Goal: Task Accomplishment & Management: Manage account settings

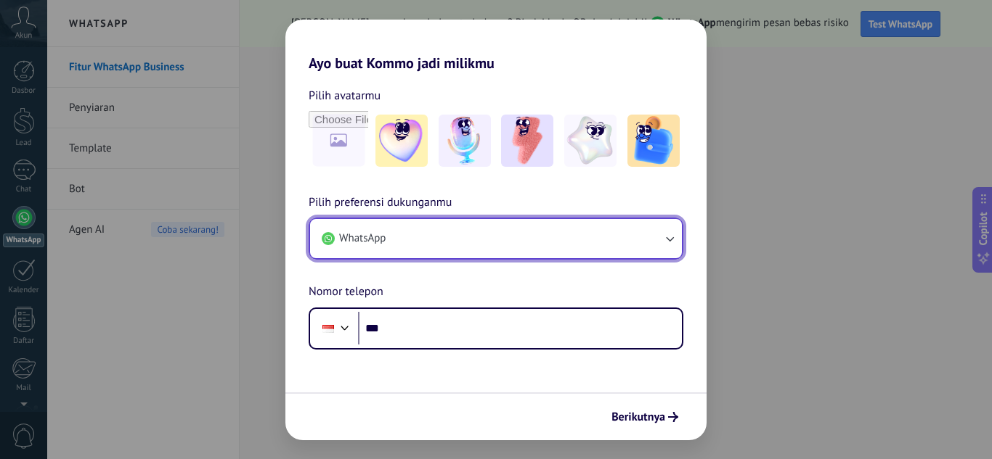
click at [671, 239] on icon "button" at bounding box center [669, 239] width 15 height 15
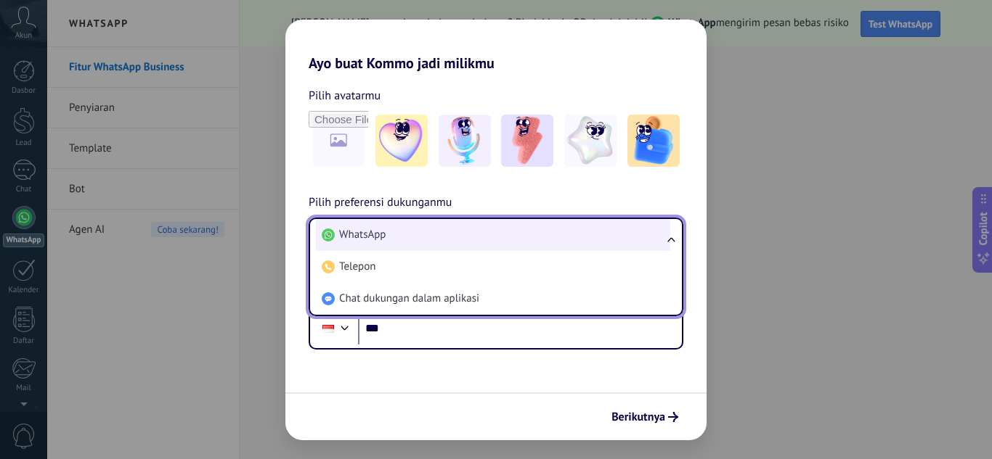
click at [606, 237] on li "WhatsApp" at bounding box center [493, 235] width 354 height 32
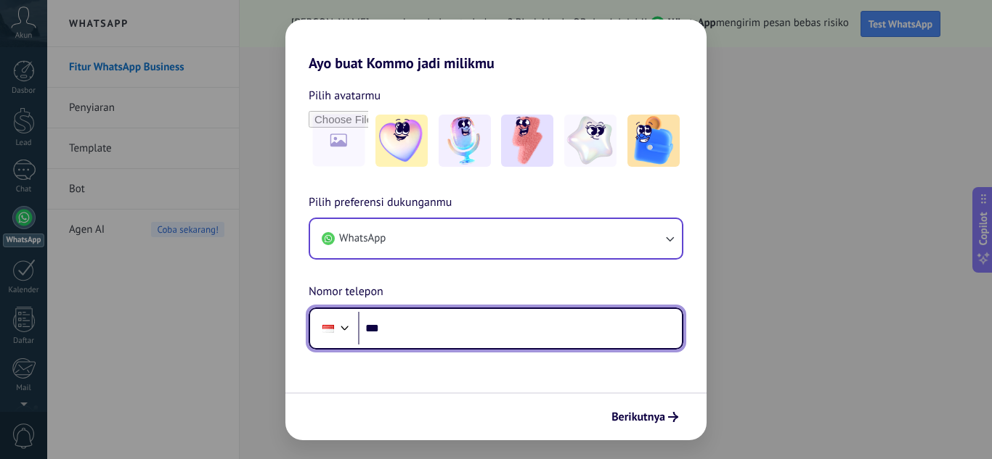
click at [509, 327] on input "***" at bounding box center [520, 328] width 324 height 33
type input "**********"
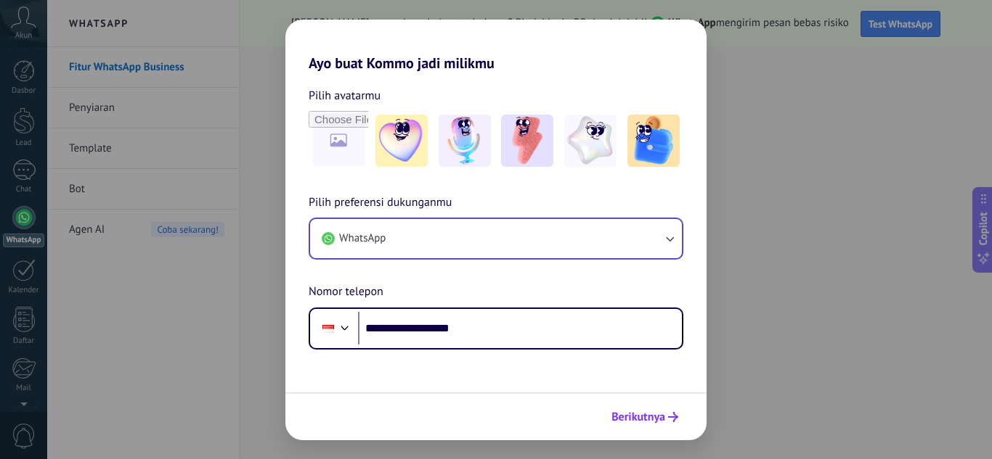
click at [648, 420] on span "Berikutnya" at bounding box center [638, 417] width 54 height 10
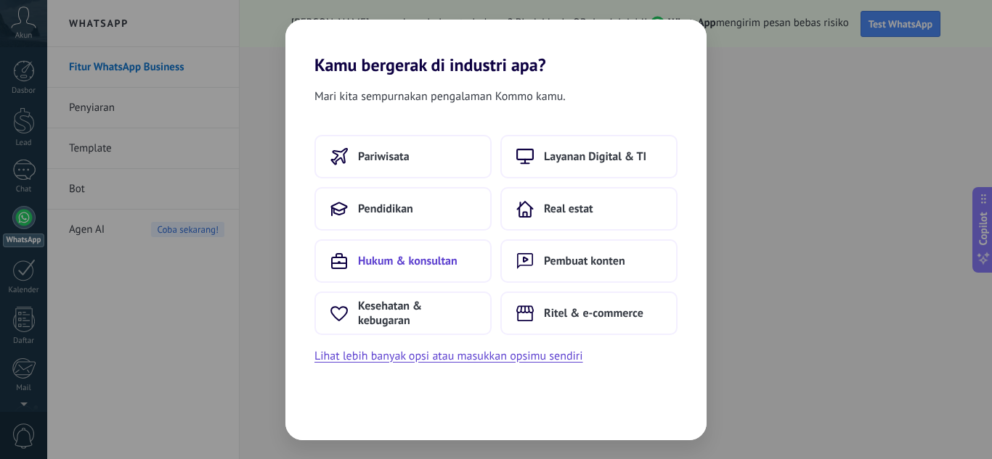
click at [432, 267] on span "Hukum & konsultan" at bounding box center [407, 261] width 99 height 15
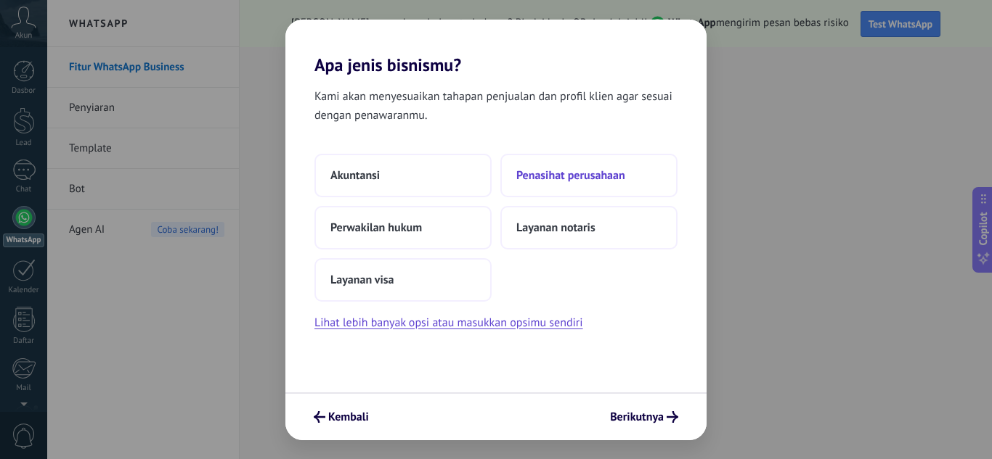
click at [549, 181] on span "Penasihat perusahaan" at bounding box center [570, 175] width 109 height 15
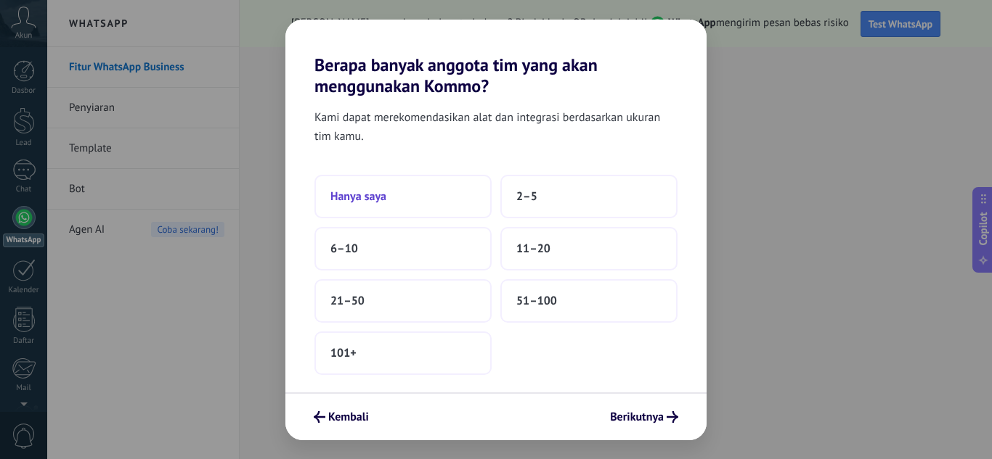
click at [382, 191] on span "Hanya saya" at bounding box center [358, 196] width 56 height 15
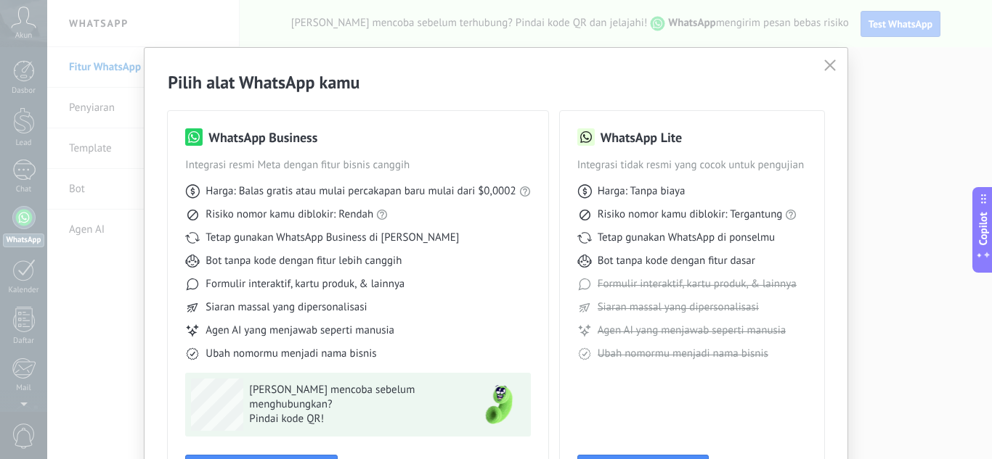
click at [878, 119] on div "Pilih alat WhatsApp kamu WhatsApp Business Integrasi resmi Meta dengan fitur bi…" at bounding box center [496, 229] width 992 height 459
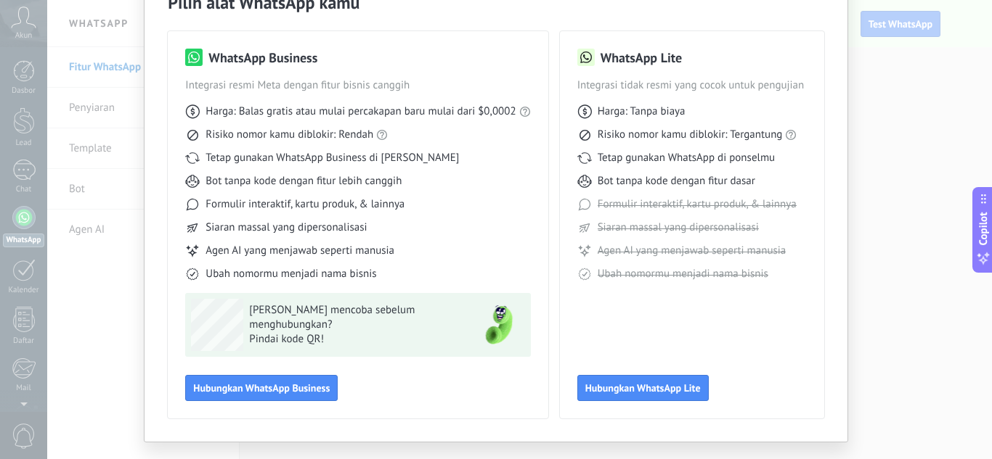
scroll to position [52, 0]
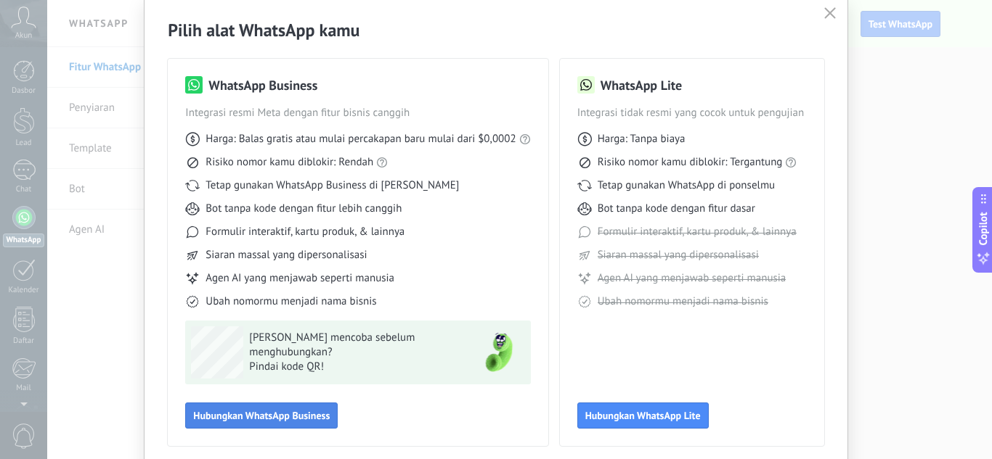
click at [258, 406] on button "Hubungkan WhatsApp Business" at bounding box center [261, 416] width 152 height 26
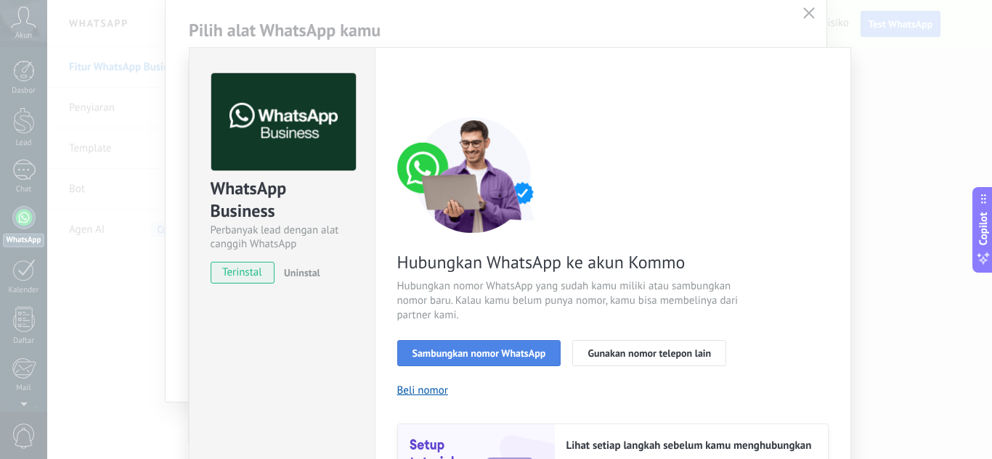
click at [485, 351] on span "Sambungkan nomor WhatsApp" at bounding box center [479, 353] width 134 height 10
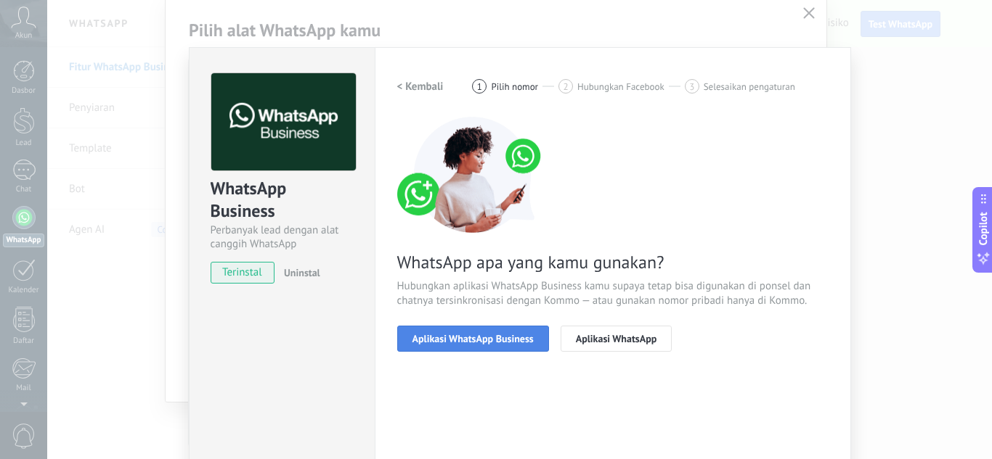
click at [497, 334] on span "Aplikasi WhatsApp Business" at bounding box center [472, 339] width 121 height 10
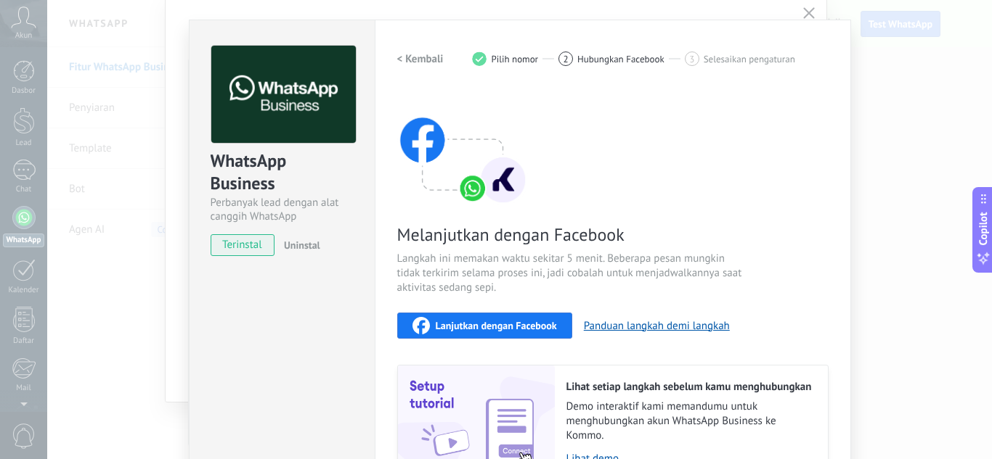
scroll to position [29, 0]
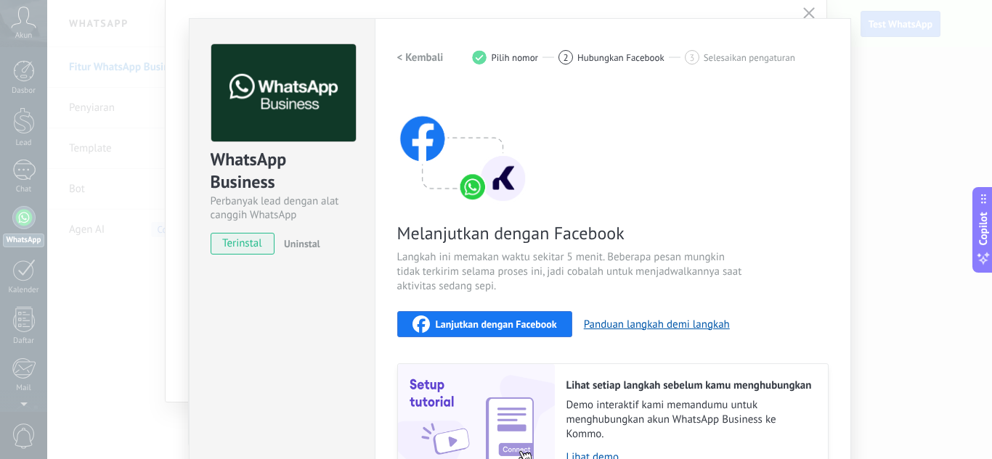
click at [500, 324] on span "Lanjutkan dengan Facebook" at bounding box center [496, 324] width 121 height 10
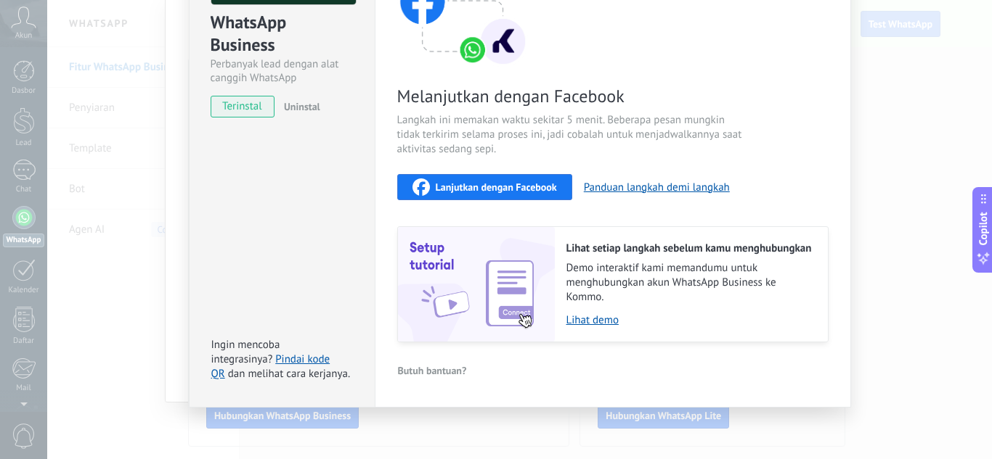
scroll to position [168, 0]
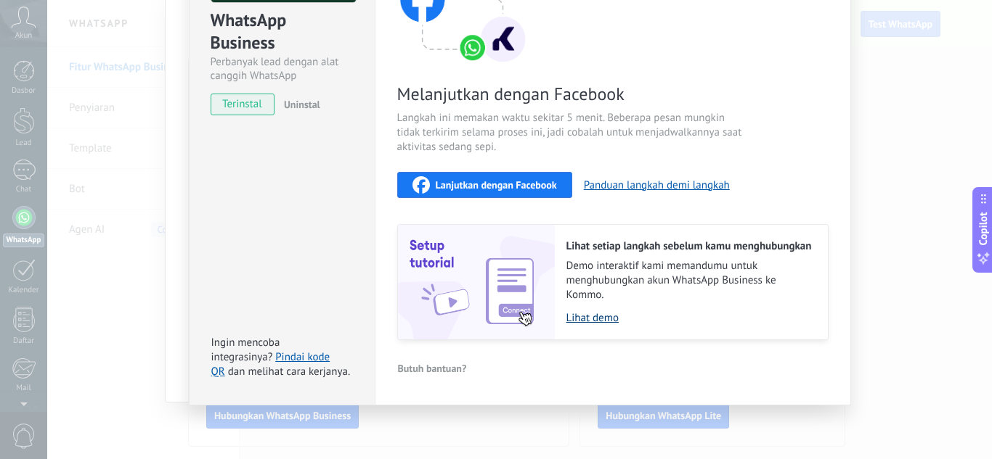
click at [603, 314] on link "Lihat demo" at bounding box center [689, 318] width 247 height 14
click at [86, 99] on div "WhatsApp Business Perbanyak lead dengan alat canggih WhatsApp terinstal Uninsta…" at bounding box center [519, 229] width 944 height 459
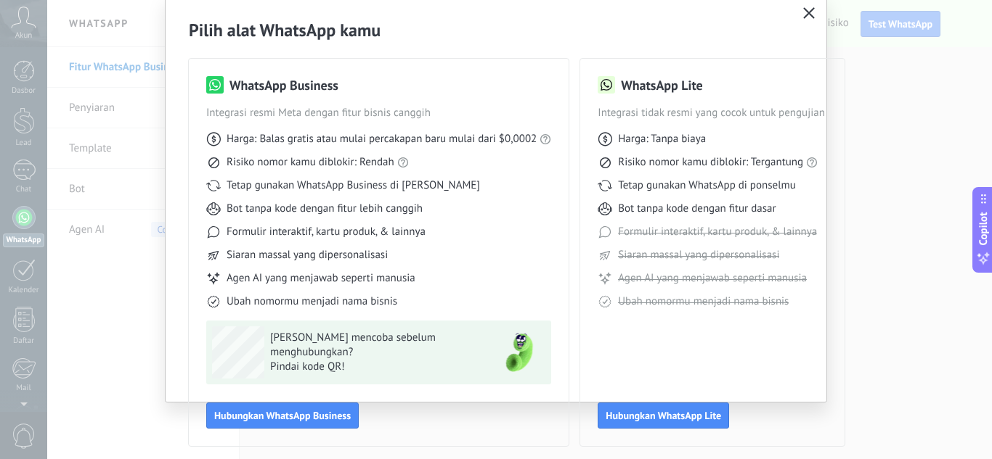
scroll to position [0, 0]
click at [805, 11] on icon "button" at bounding box center [809, 13] width 12 height 12
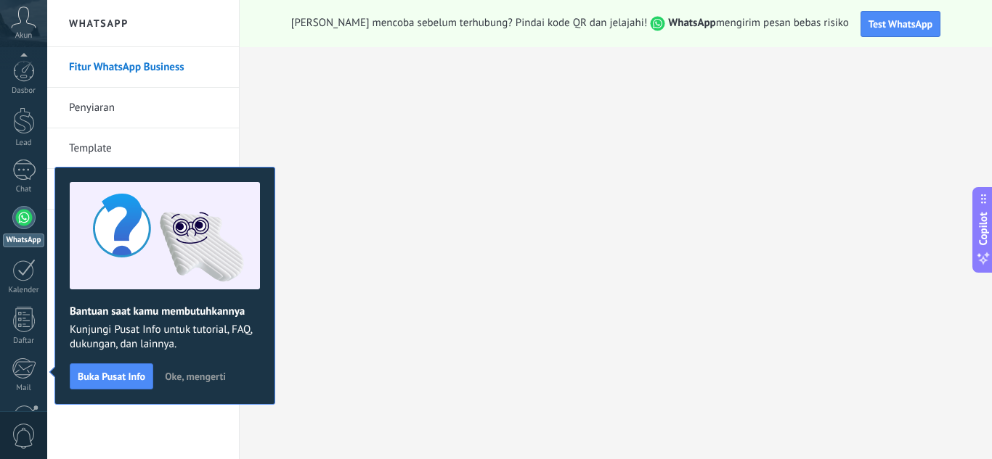
scroll to position [144, 0]
click at [883, 24] on span "Test WhatsApp" at bounding box center [900, 23] width 64 height 13
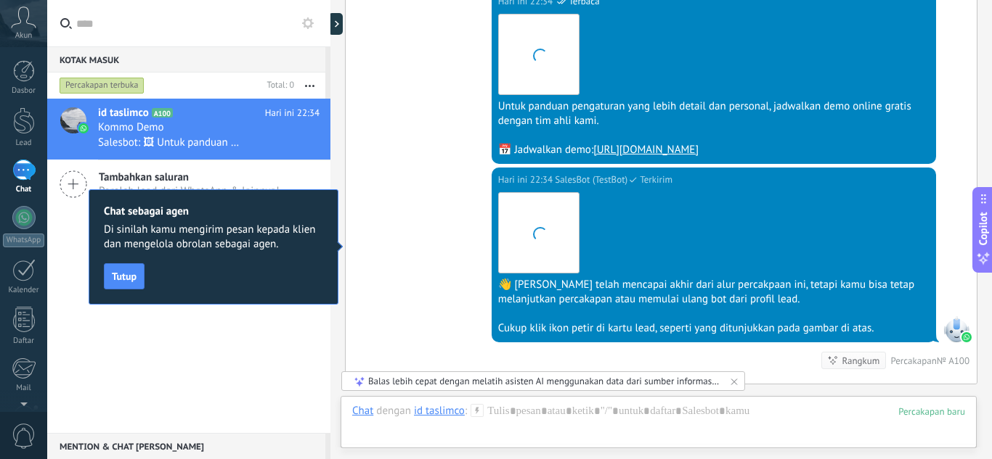
scroll to position [1206, 0]
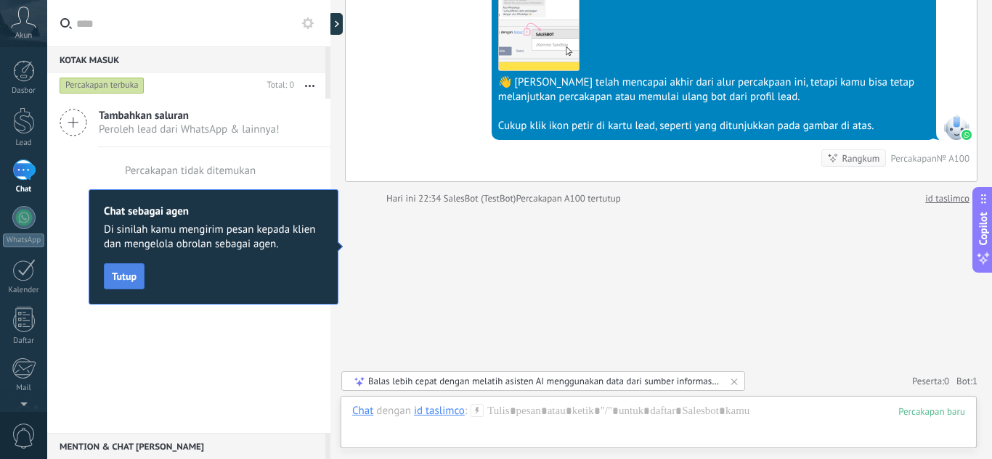
click at [123, 278] on span "Tutup" at bounding box center [124, 276] width 25 height 10
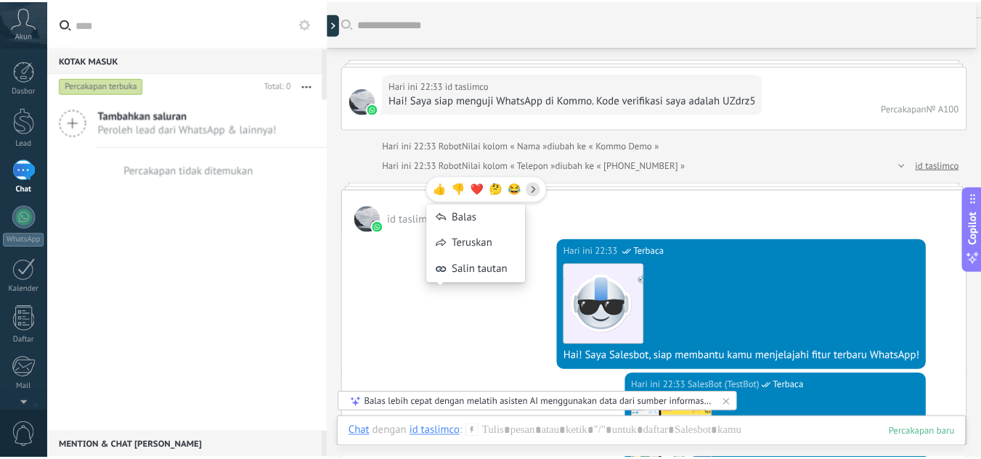
scroll to position [15, 0]
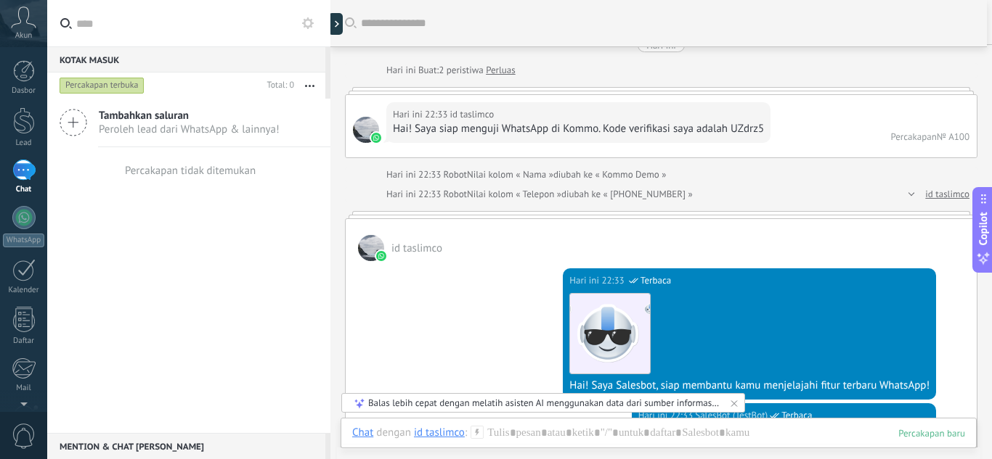
click at [238, 301] on div "Tambahkan saluran Peroleh lead dari WhatsApp & lainnya! Percakapan tidak ditemu…" at bounding box center [188, 266] width 283 height 335
click at [26, 78] on div at bounding box center [24, 71] width 22 height 22
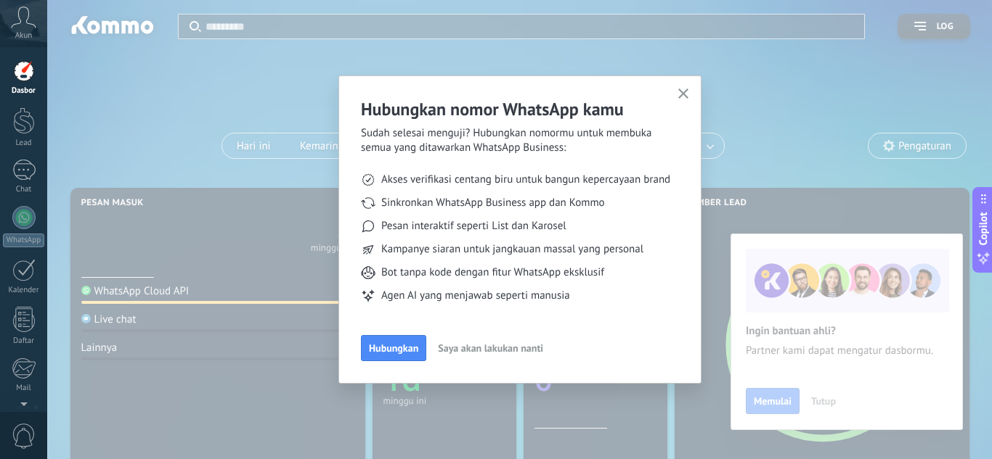
click at [466, 341] on button "Saya akan lakukan nanti" at bounding box center [490, 349] width 118 height 22
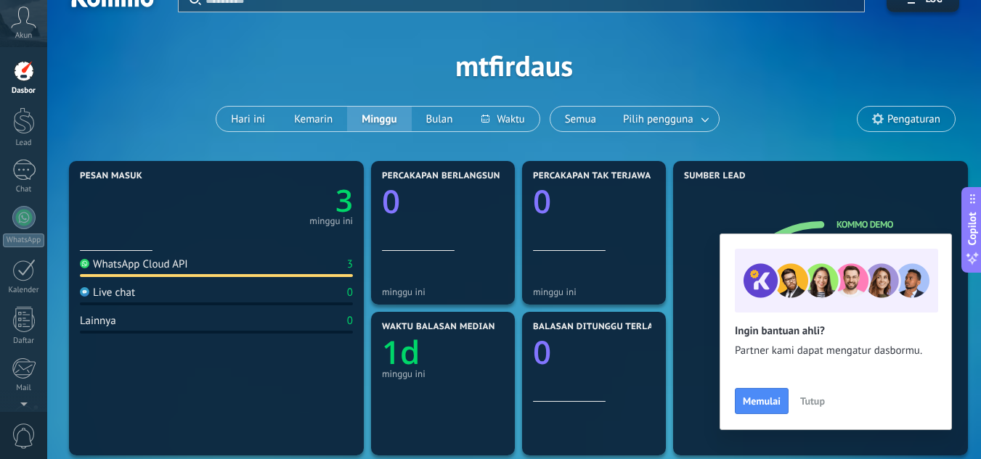
scroll to position [29, 0]
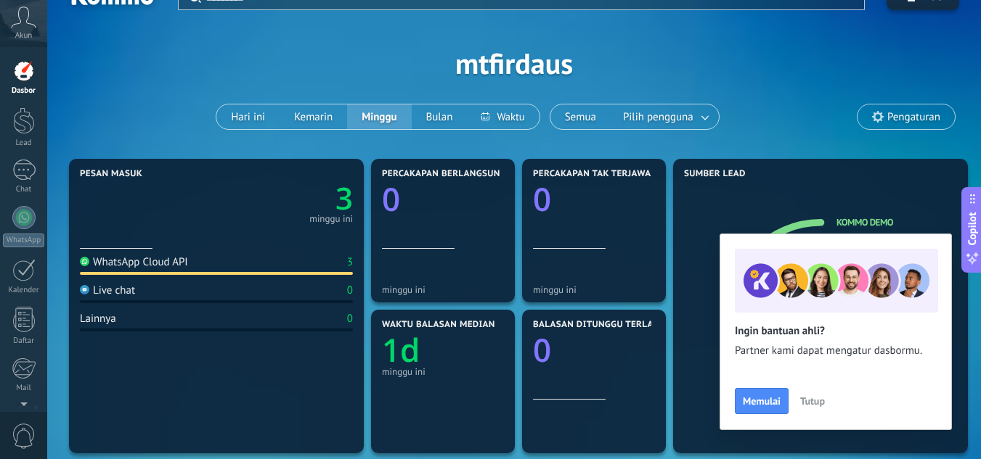
click at [814, 400] on span "Tutup" at bounding box center [812, 401] width 25 height 10
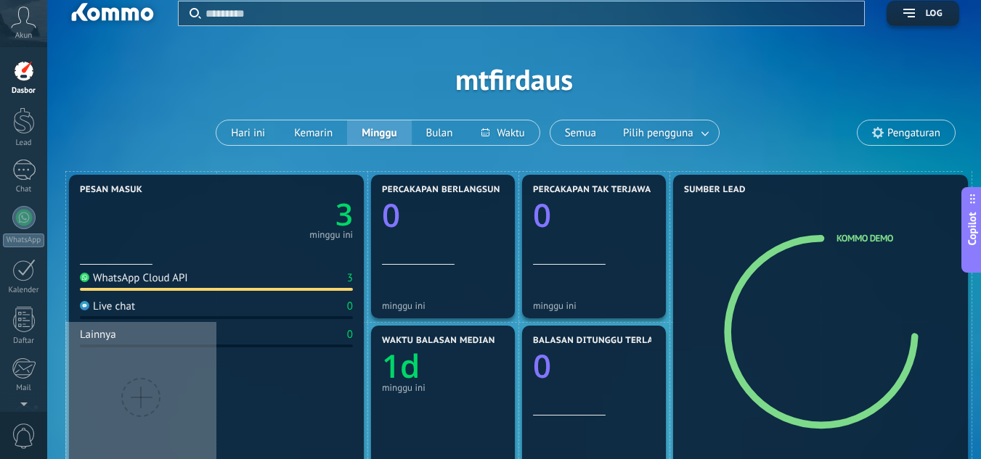
scroll to position [0, 0]
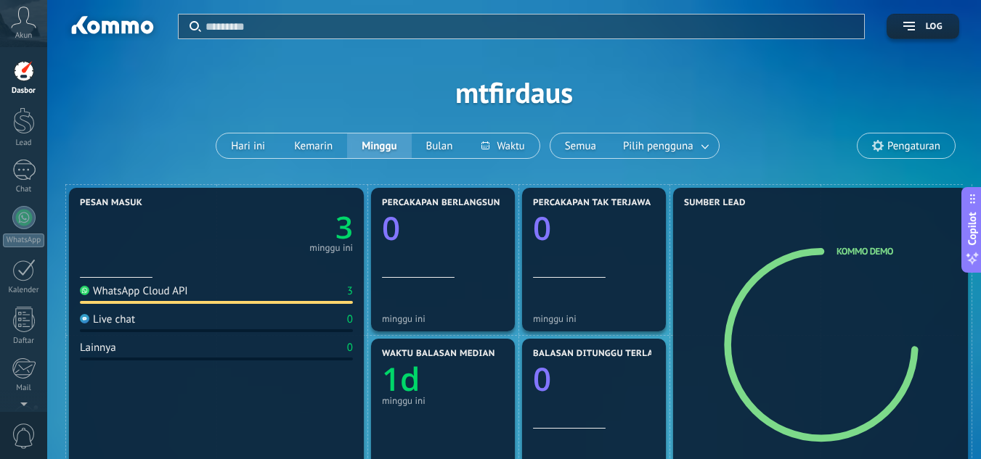
click at [27, 24] on icon at bounding box center [23, 18] width 25 height 22
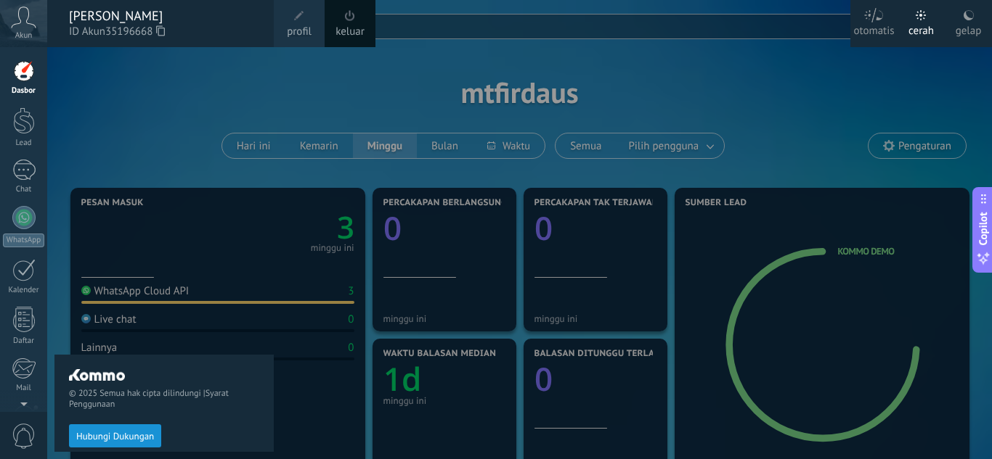
click at [287, 23] on link "profil" at bounding box center [299, 23] width 51 height 47
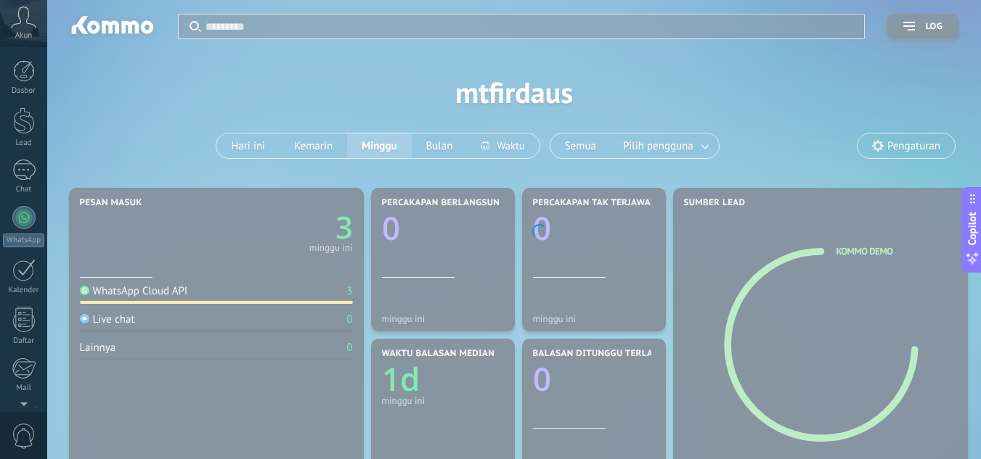
scroll to position [144, 0]
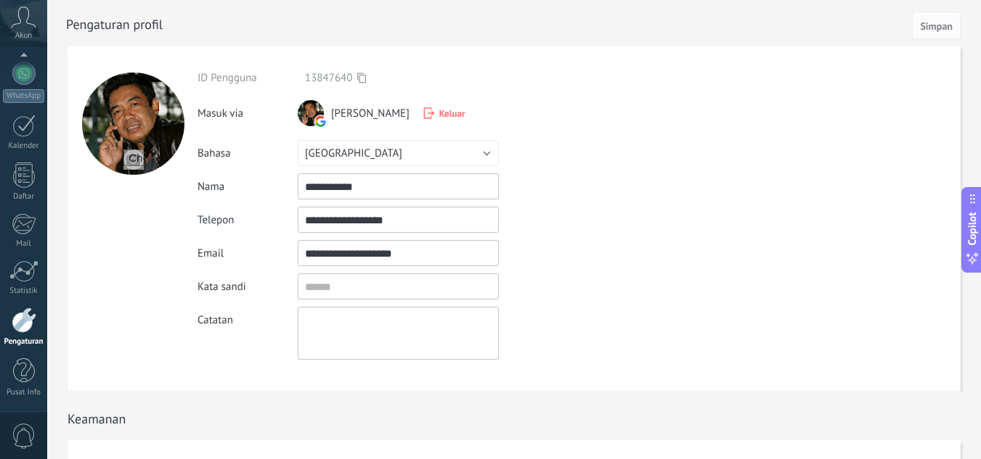
click at [361, 77] on icon at bounding box center [361, 78] width 9 height 11
click at [24, 69] on div at bounding box center [23, 73] width 23 height 23
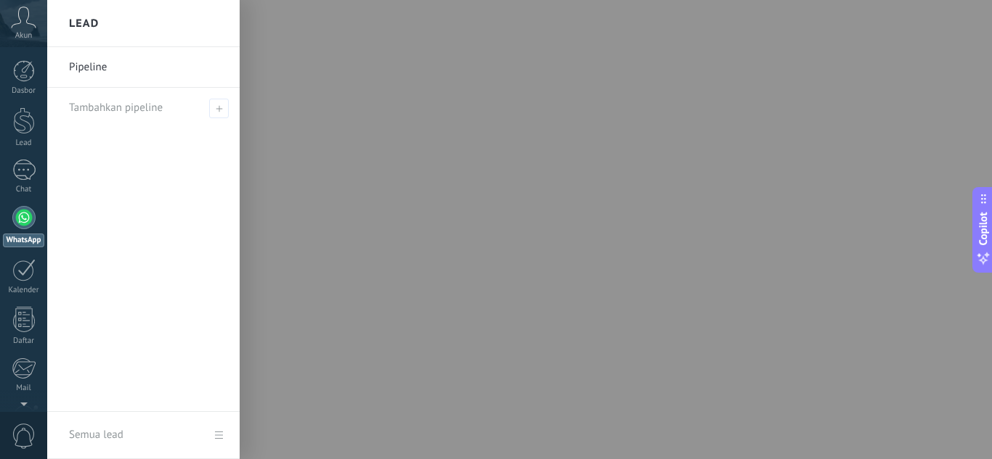
scroll to position [29, 0]
click at [216, 106] on icon at bounding box center [219, 108] width 7 height 7
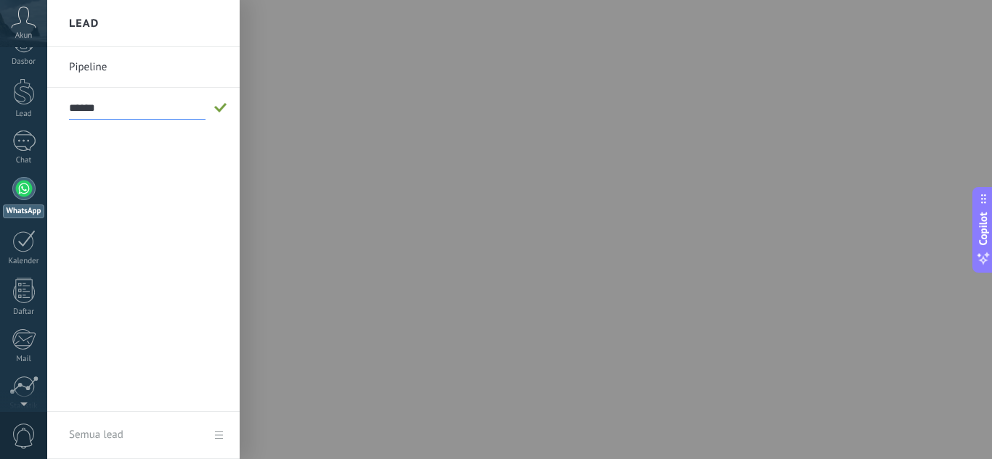
type input "******"
click at [215, 111] on span at bounding box center [220, 108] width 13 height 10
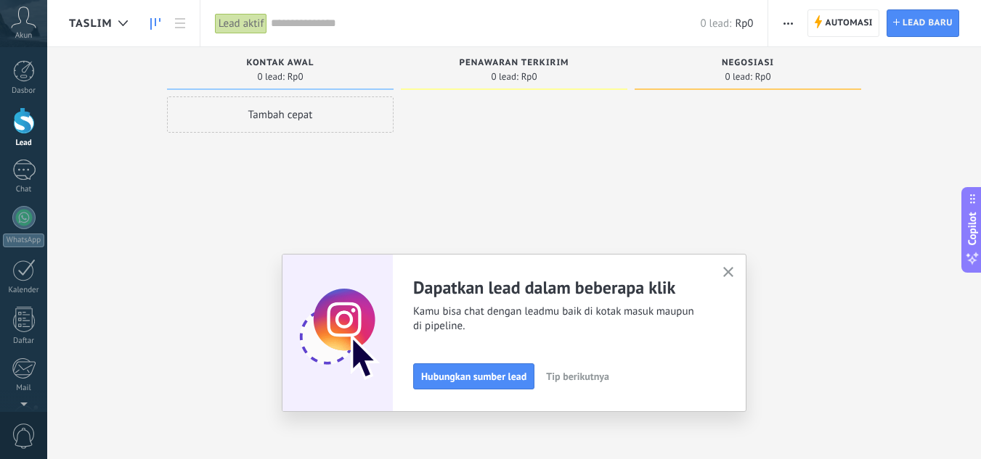
click at [734, 268] on icon "button" at bounding box center [728, 272] width 11 height 11
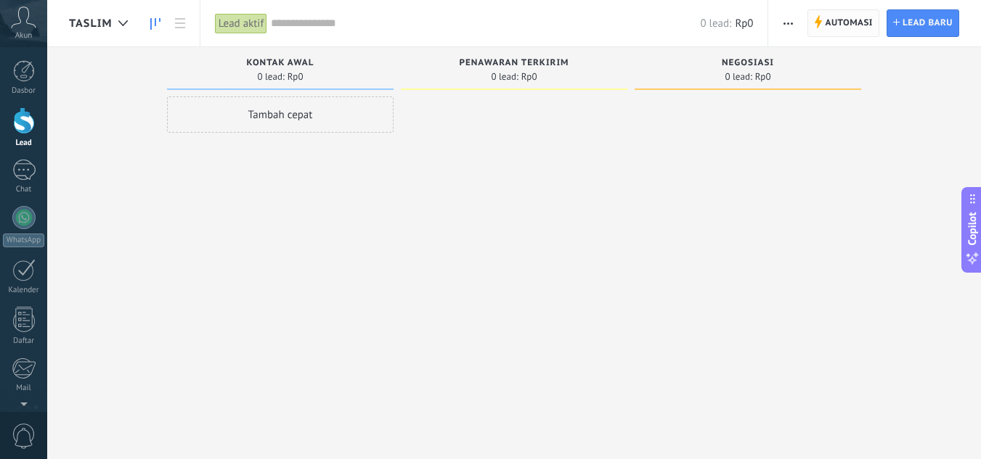
click at [842, 19] on span "Automasi" at bounding box center [849, 23] width 48 height 26
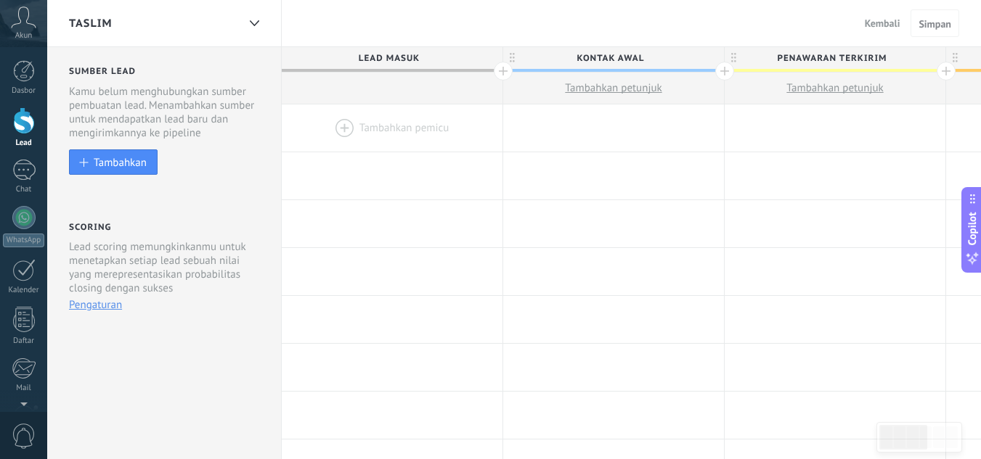
click at [873, 25] on span "Kembali" at bounding box center [882, 23] width 36 height 13
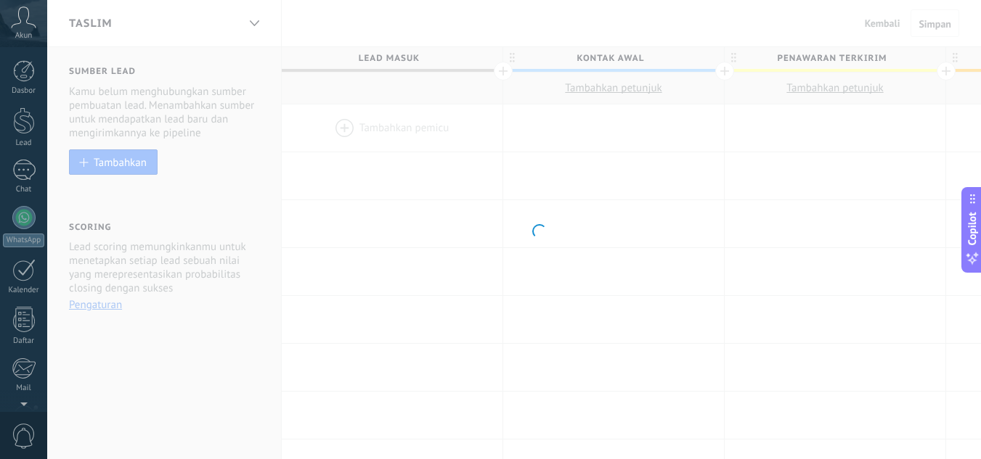
scroll to position [144, 0]
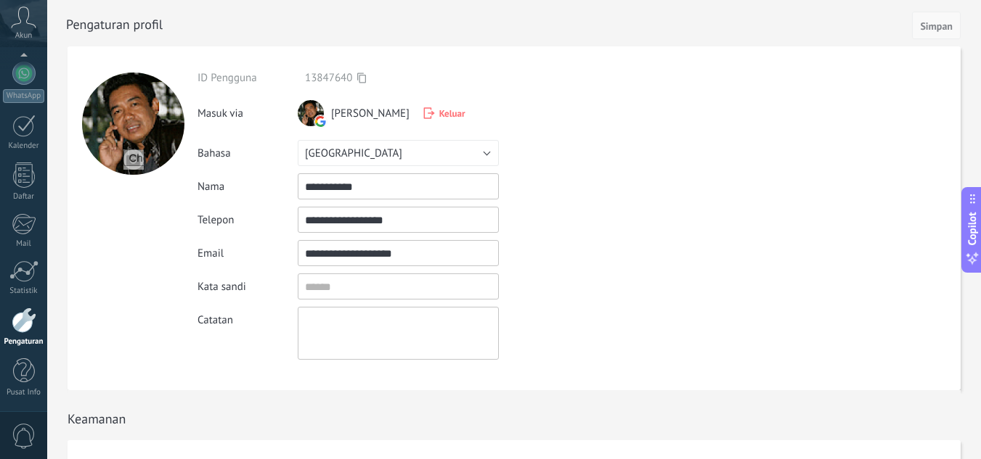
click at [934, 23] on span "Simpan" at bounding box center [936, 26] width 33 height 10
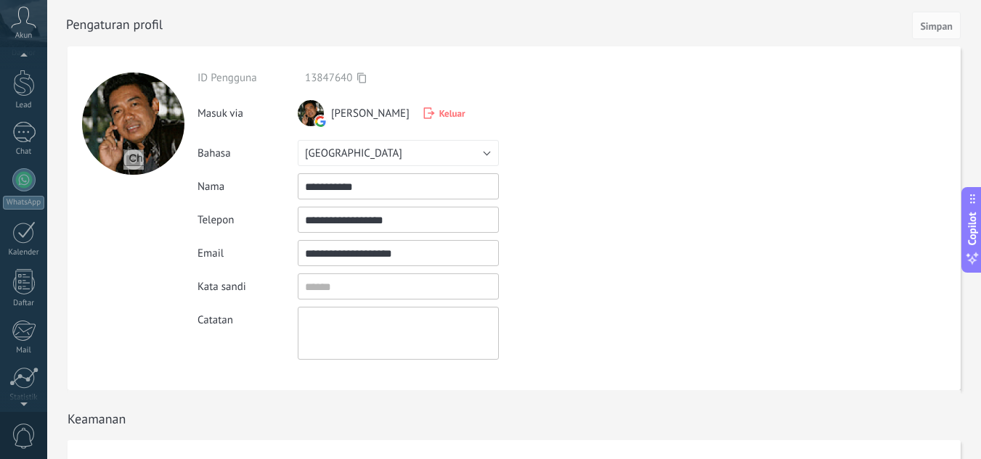
scroll to position [0, 0]
click at [37, 75] on link "Dasbor" at bounding box center [23, 78] width 47 height 36
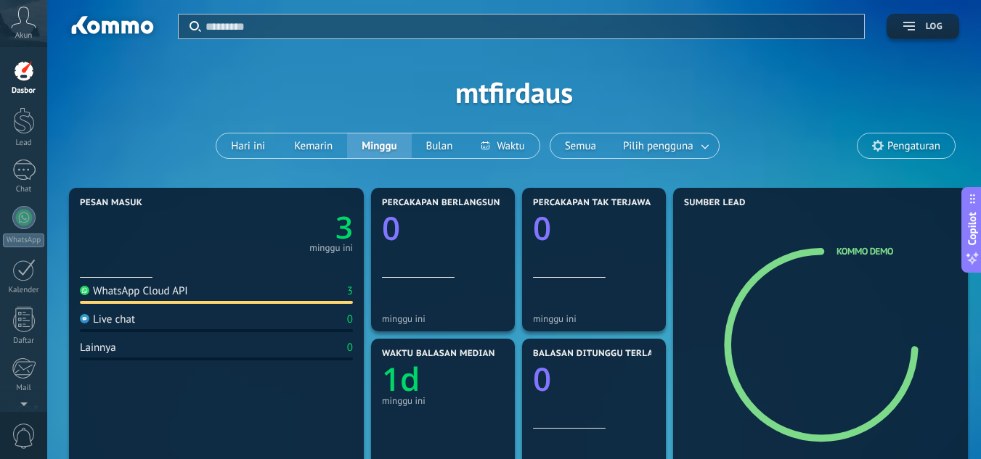
click at [915, 23] on span "Log" at bounding box center [922, 27] width 39 height 10
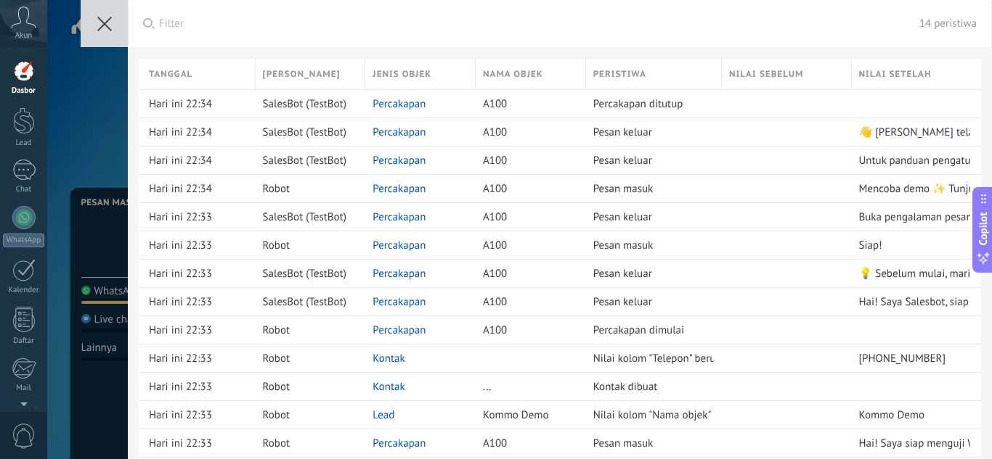
click at [110, 15] on button at bounding box center [104, 23] width 47 height 47
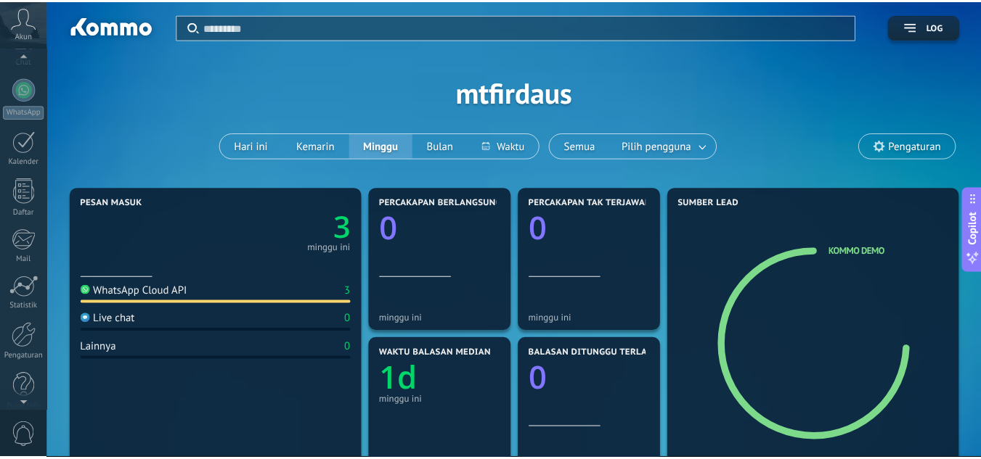
scroll to position [144, 0]
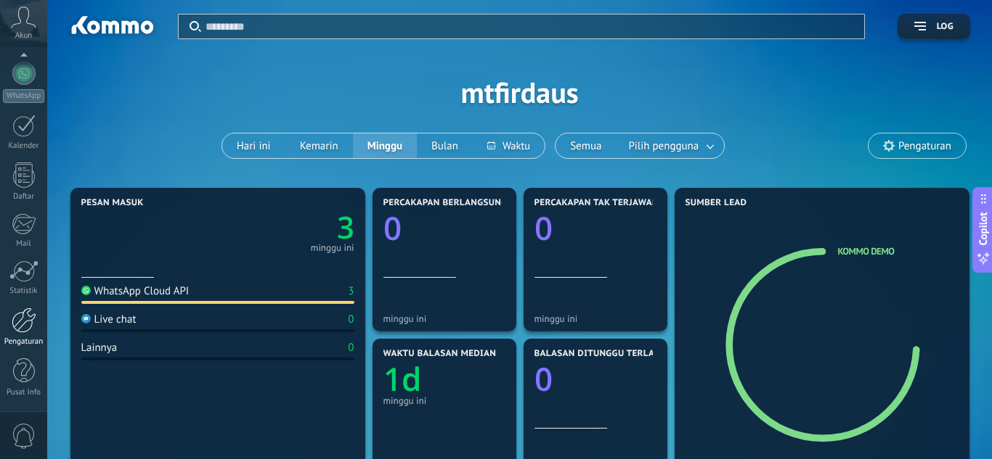
click at [28, 325] on div at bounding box center [24, 320] width 25 height 25
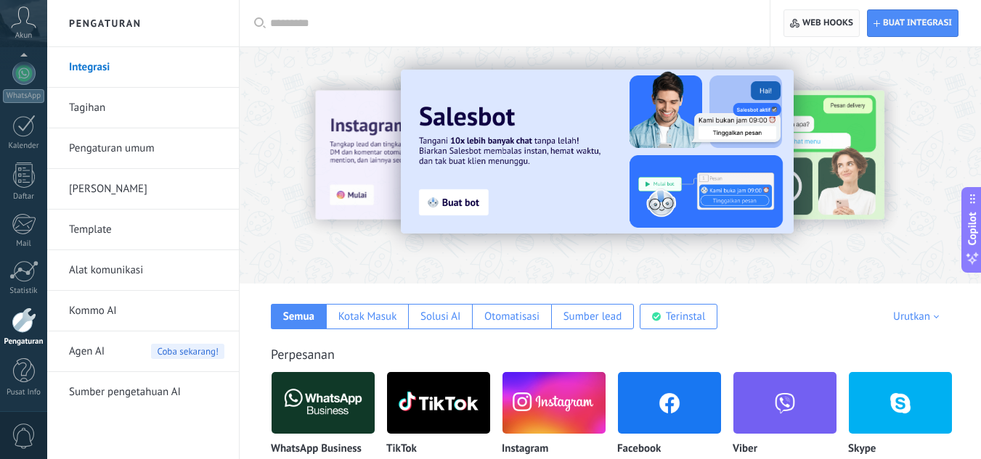
click at [823, 19] on span "Web hooks 0" at bounding box center [827, 23] width 51 height 12
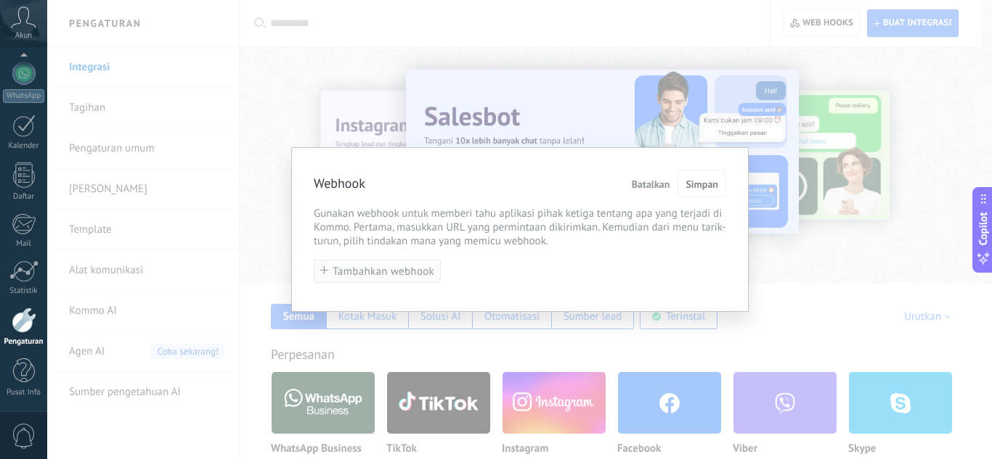
click at [322, 268] on icon "button" at bounding box center [324, 270] width 8 height 8
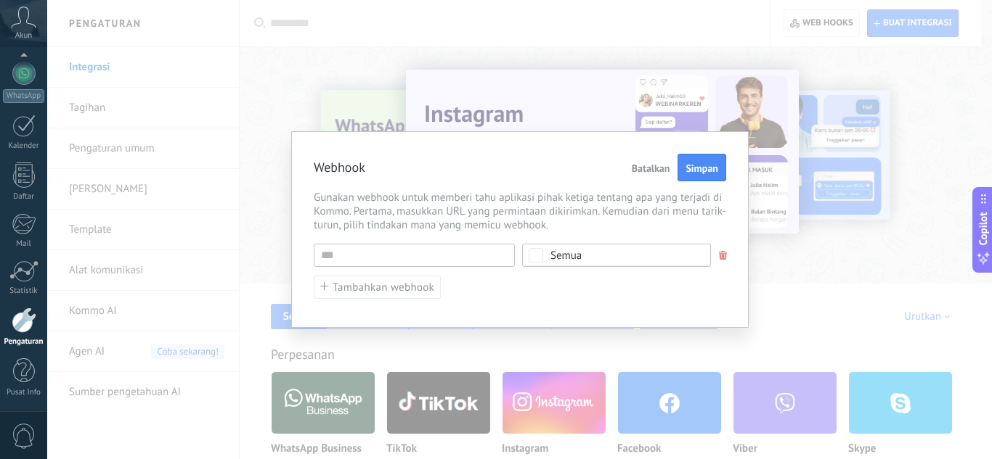
click at [644, 163] on span "Batalkan" at bounding box center [650, 168] width 38 height 10
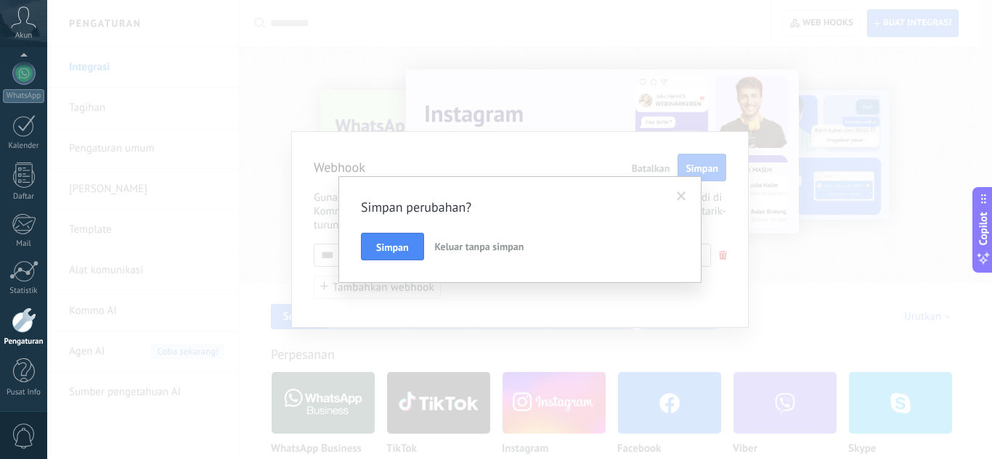
click at [475, 245] on span "Keluar tanpa simpan" at bounding box center [479, 246] width 89 height 13
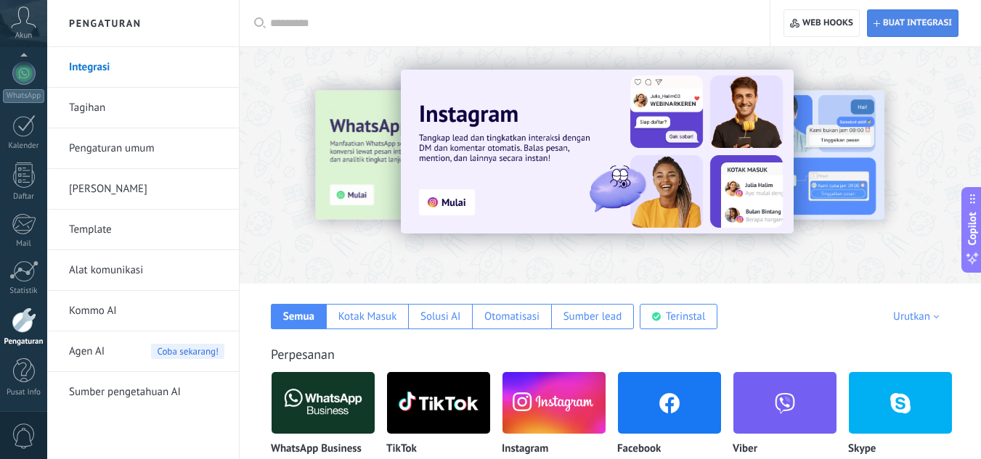
click at [942, 20] on span "Buat integrasi" at bounding box center [917, 23] width 69 height 12
type textarea "*********"
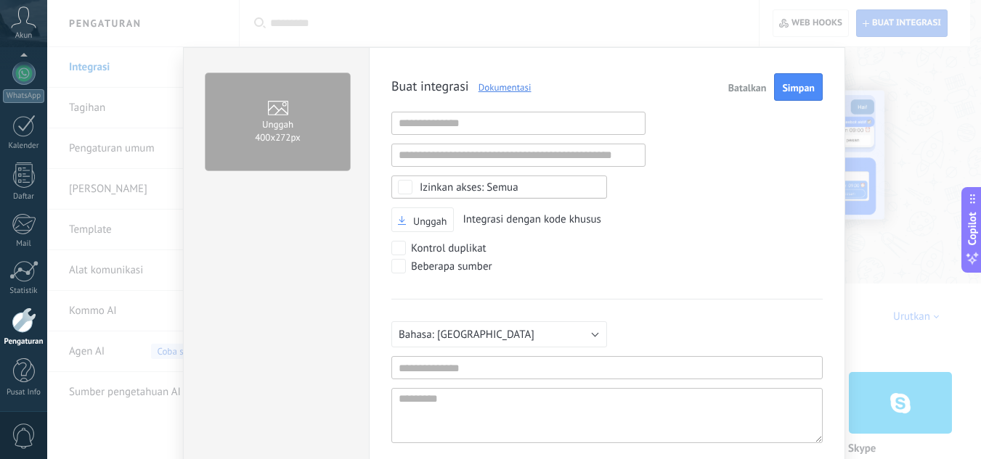
scroll to position [14, 0]
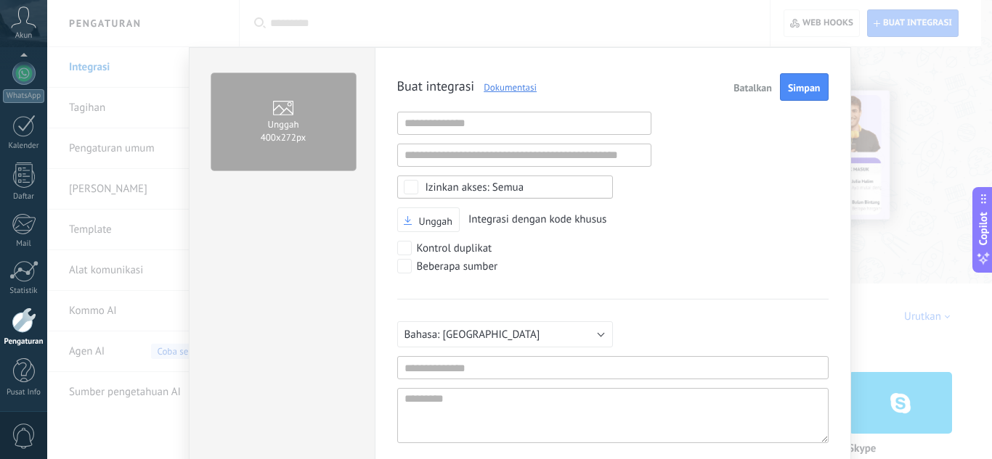
click at [756, 87] on span "Batalkan" at bounding box center [752, 88] width 38 height 10
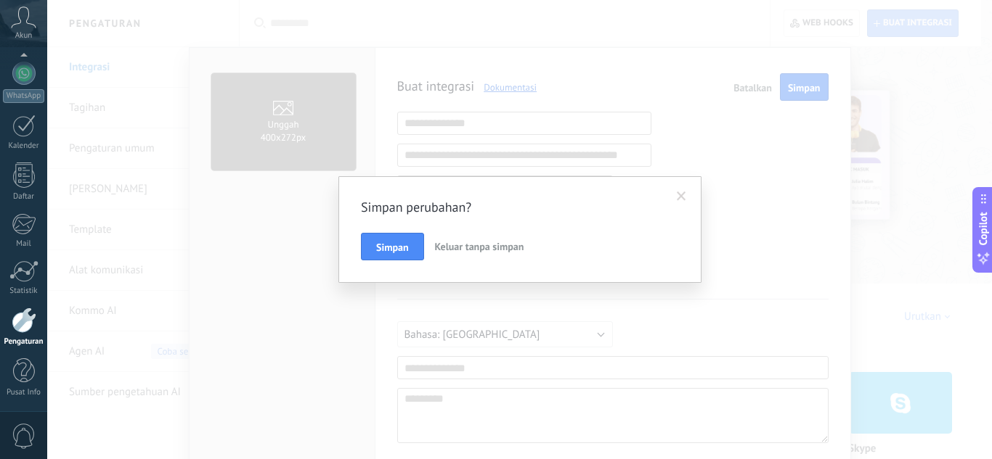
click at [509, 250] on span "Keluar tanpa simpan" at bounding box center [479, 246] width 89 height 13
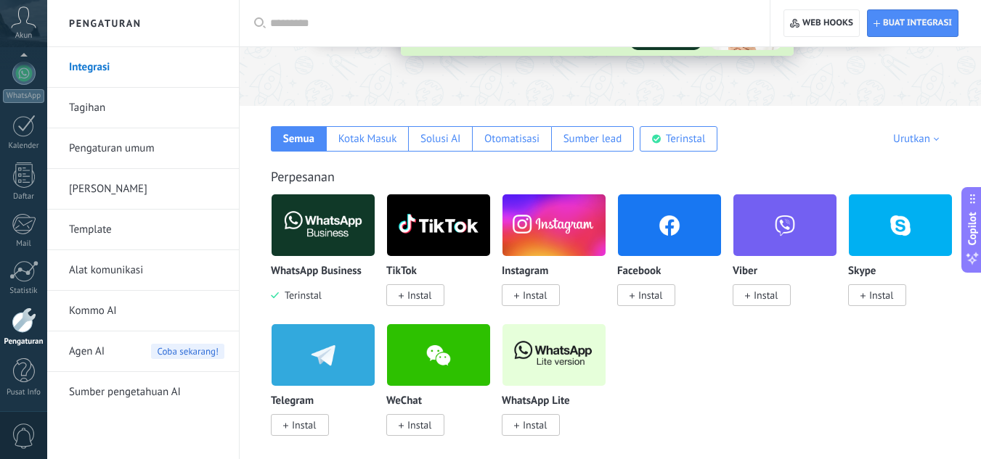
scroll to position [203, 0]
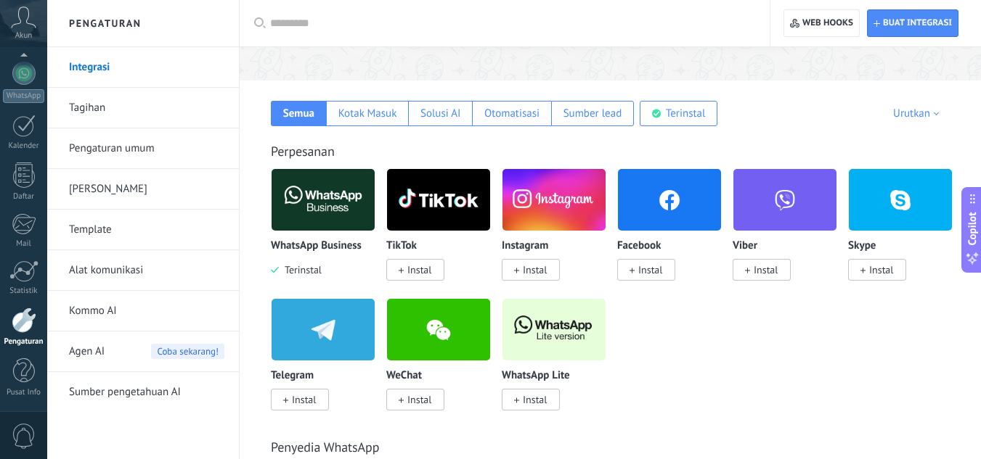
click at [194, 354] on span "Coba sekarang!" at bounding box center [187, 351] width 73 height 15
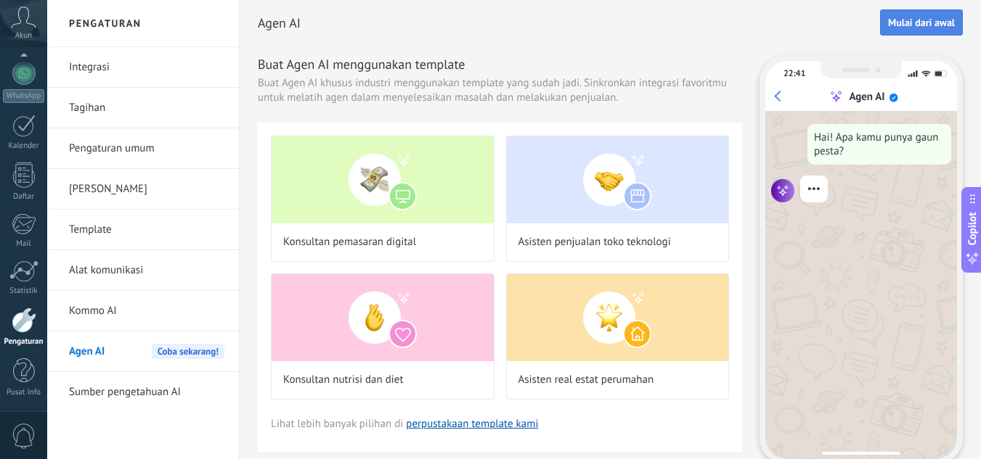
click at [915, 17] on span "Mulai dari awal" at bounding box center [921, 22] width 67 height 10
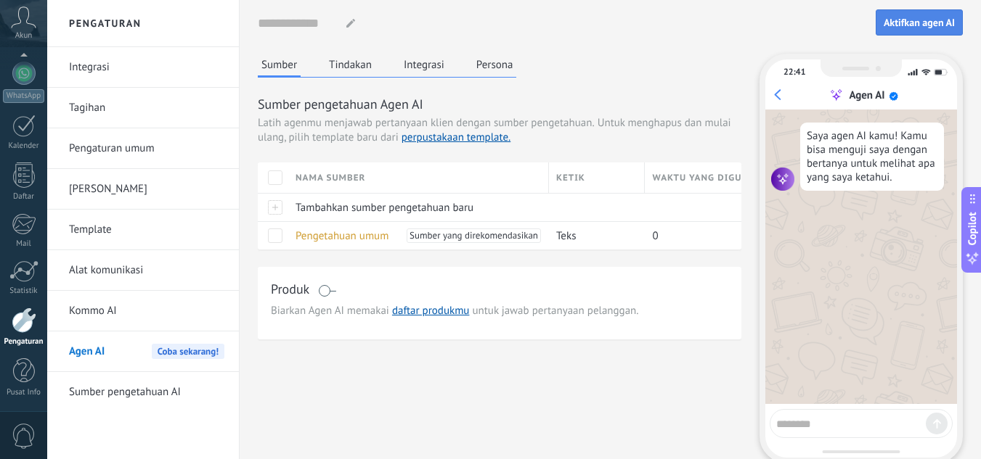
click at [924, 20] on span "Aktifkan agen AI" at bounding box center [918, 22] width 71 height 10
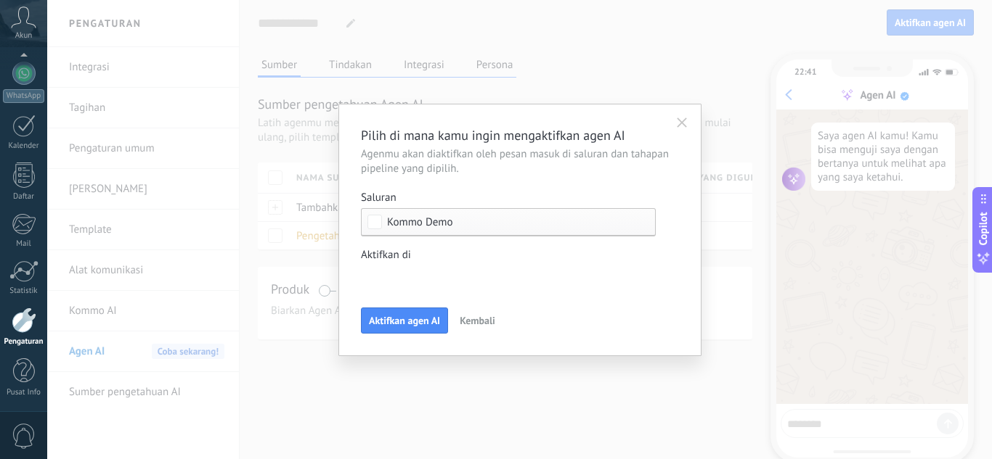
click at [0, 0] on div "lead masuk Kontak awal Diskusi Pengambilan keputusan Diskusi kontrak Penjualan …" at bounding box center [0, 0] width 0 height 0
click at [721, 256] on div at bounding box center [519, 229] width 944 height 459
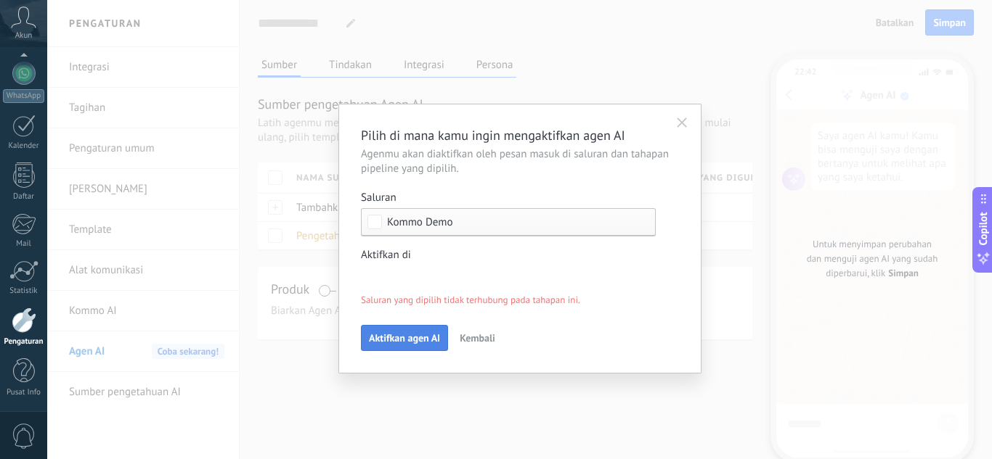
click at [395, 335] on span "Aktifkan agen AI" at bounding box center [404, 338] width 71 height 10
click at [0, 0] on div "lead masuk Kontak awal Diskusi Pengambilan keputusan Diskusi kontrak Penjualan …" at bounding box center [0, 0] width 0 height 0
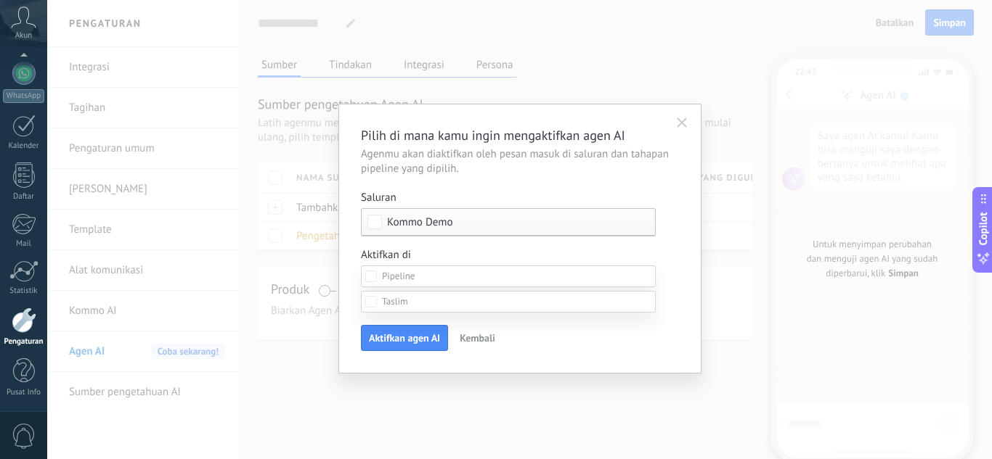
click at [386, 308] on span at bounding box center [395, 301] width 26 height 12
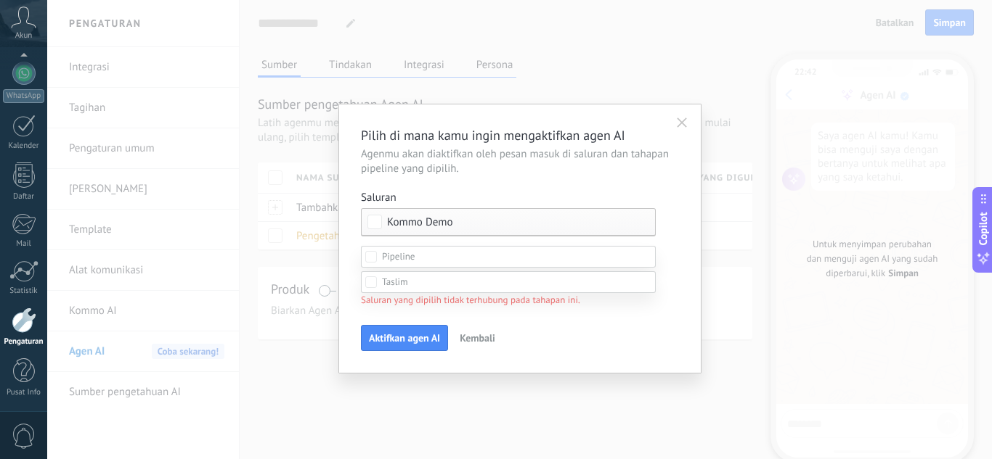
click at [748, 311] on div at bounding box center [519, 209] width 944 height 459
click at [428, 343] on span "Aktifkan agen AI" at bounding box center [404, 338] width 71 height 10
click at [0, 0] on div "lead masuk Kontak awal Diskusi Pengambilan keputusan Diskusi kontrak Penjualan …" at bounding box center [0, 0] width 0 height 0
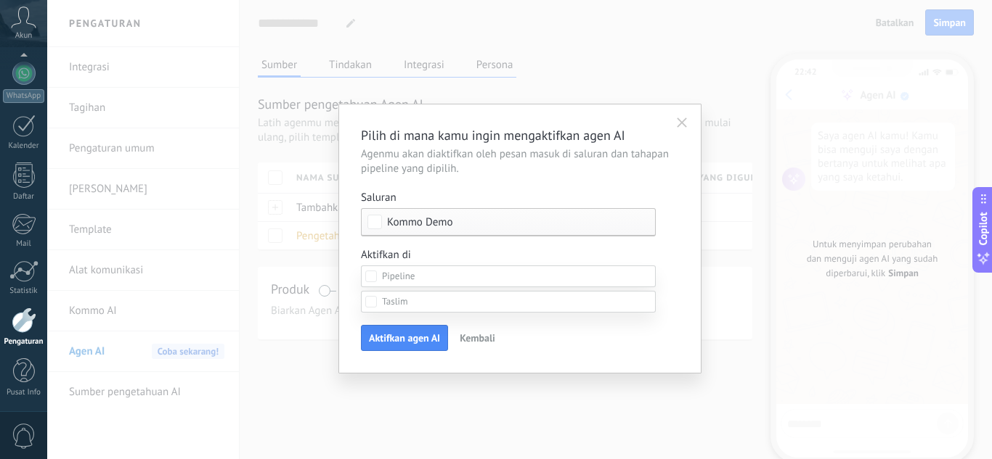
click at [385, 308] on span at bounding box center [395, 301] width 26 height 12
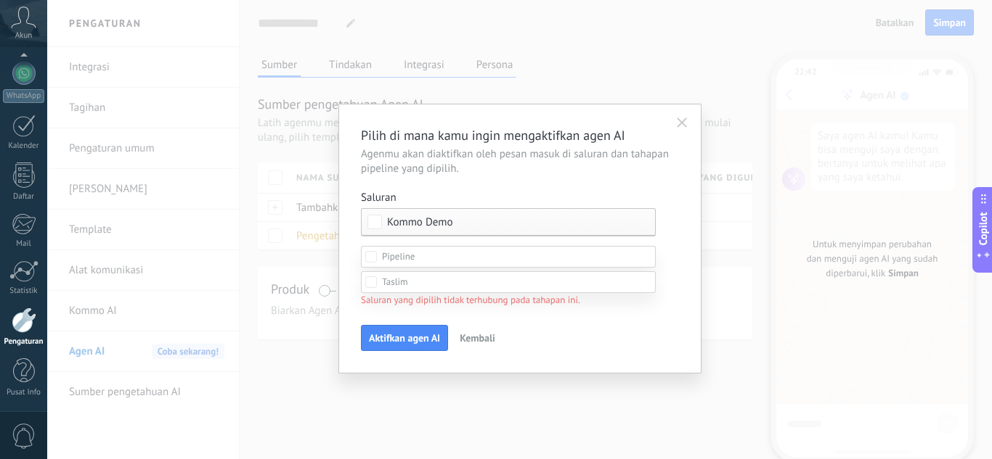
click at [385, 436] on div "lead masuk Kontak awal Diskusi Pengambilan keputusan Diskusi kontrak Penjualan …" at bounding box center [508, 352] width 295 height 213
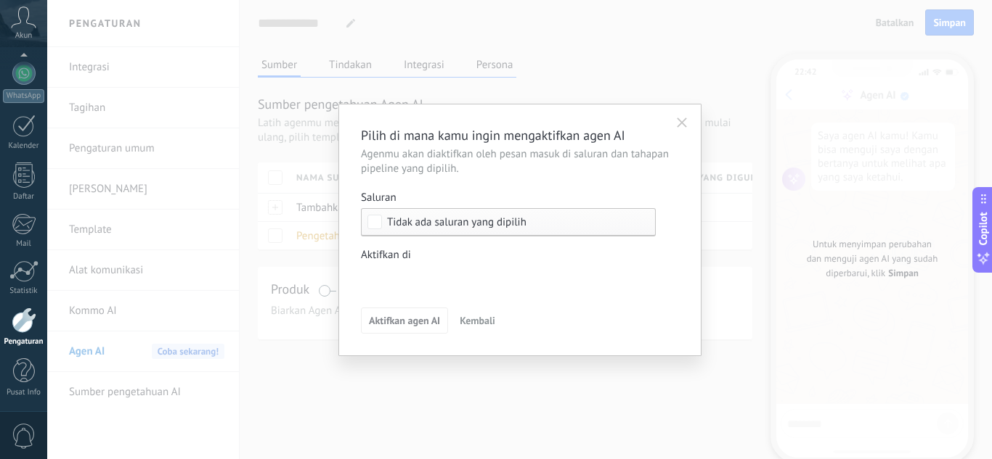
click at [0, 0] on div "lead masuk Kontak awal Diskusi Pengambilan keputusan Diskusi kontrak Penjualan …" at bounding box center [0, 0] width 0 height 0
click at [0, 0] on div "Diskusi kontrak" at bounding box center [0, 0] width 0 height 0
click at [289, 428] on div at bounding box center [519, 229] width 944 height 459
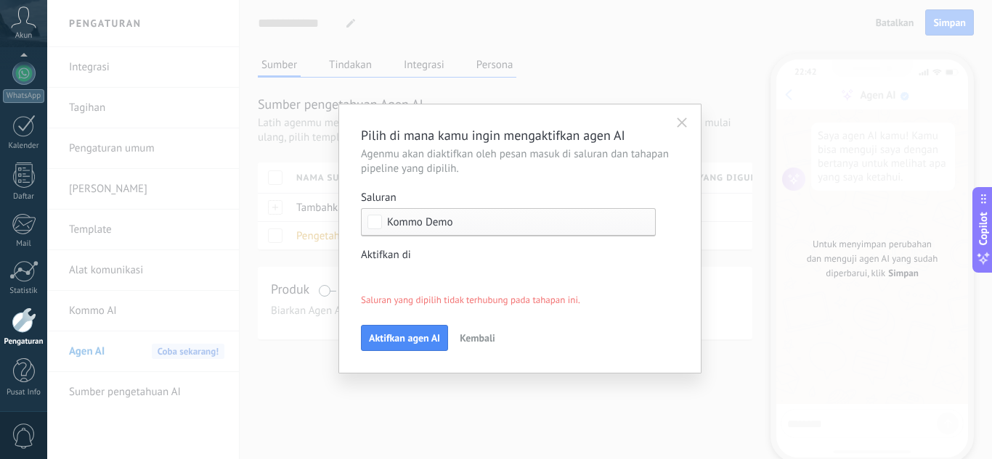
click at [468, 333] on span "Kembali" at bounding box center [477, 338] width 36 height 10
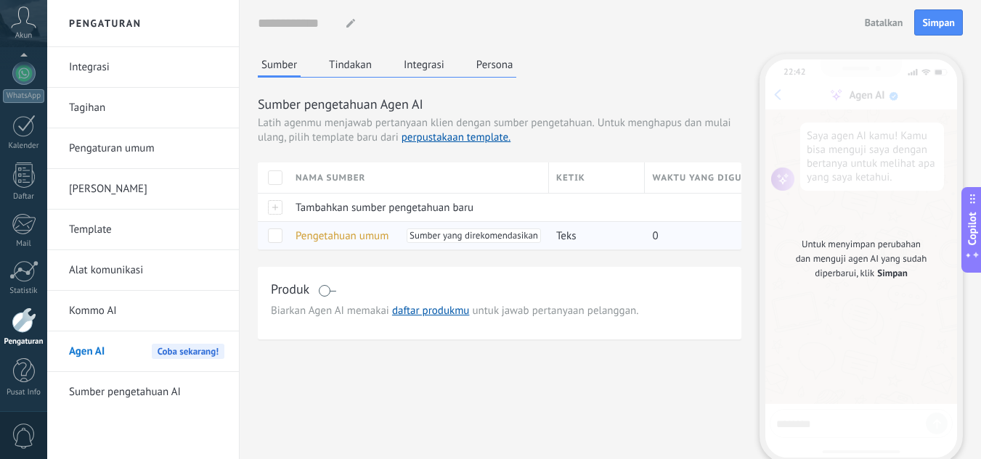
click at [278, 233] on span at bounding box center [275, 236] width 15 height 15
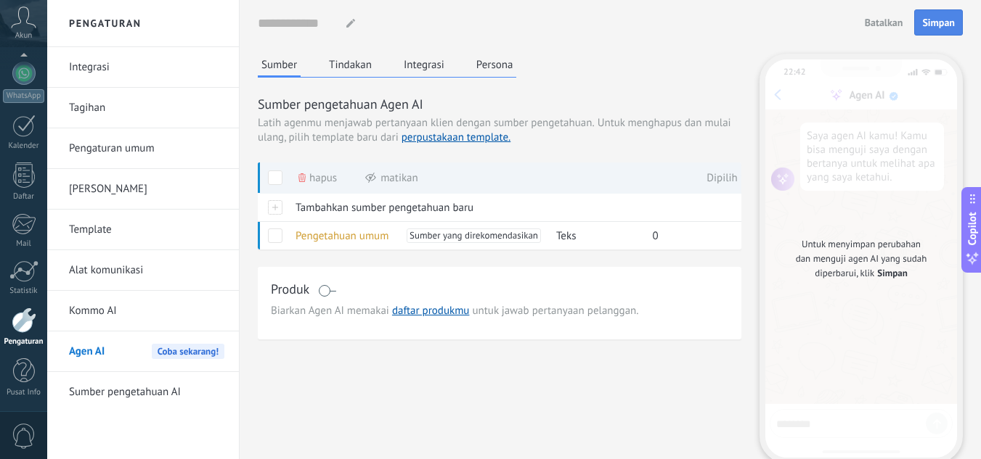
click at [944, 20] on span "Simpan" at bounding box center [938, 22] width 33 height 10
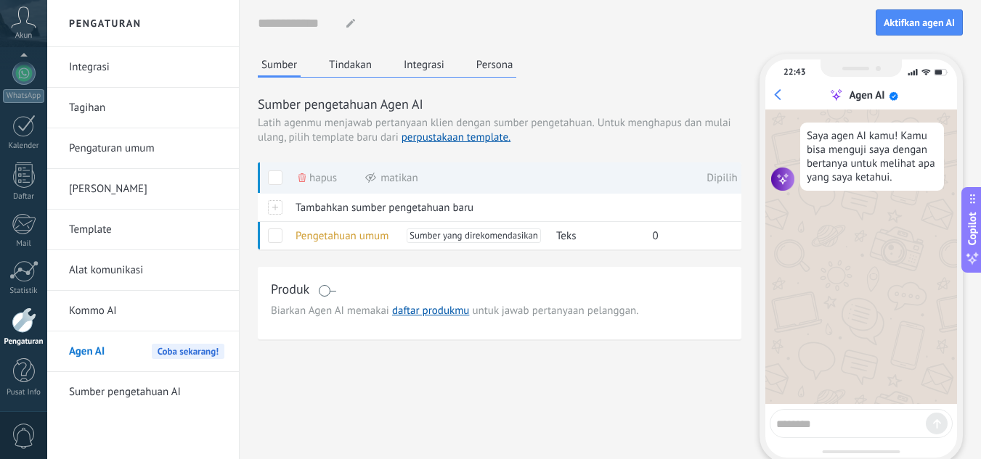
click at [794, 417] on textarea at bounding box center [851, 422] width 150 height 18
type textarea "**********"
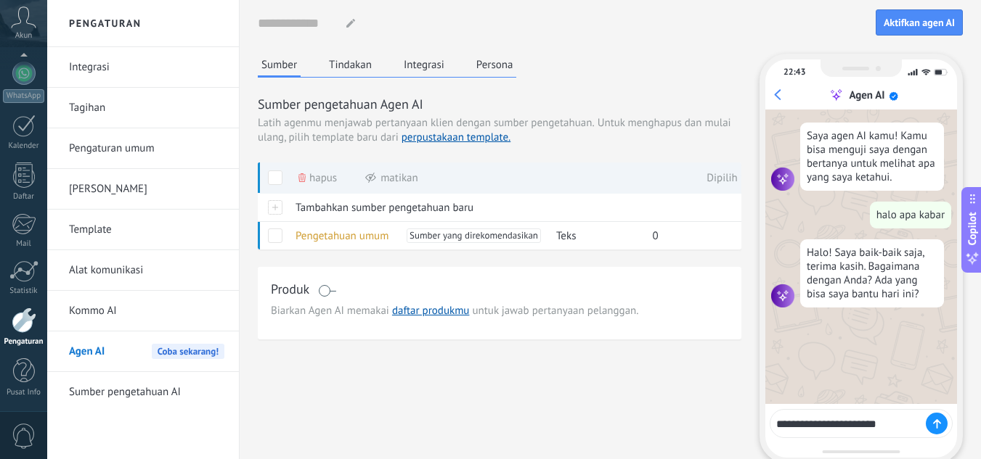
type textarea "**********"
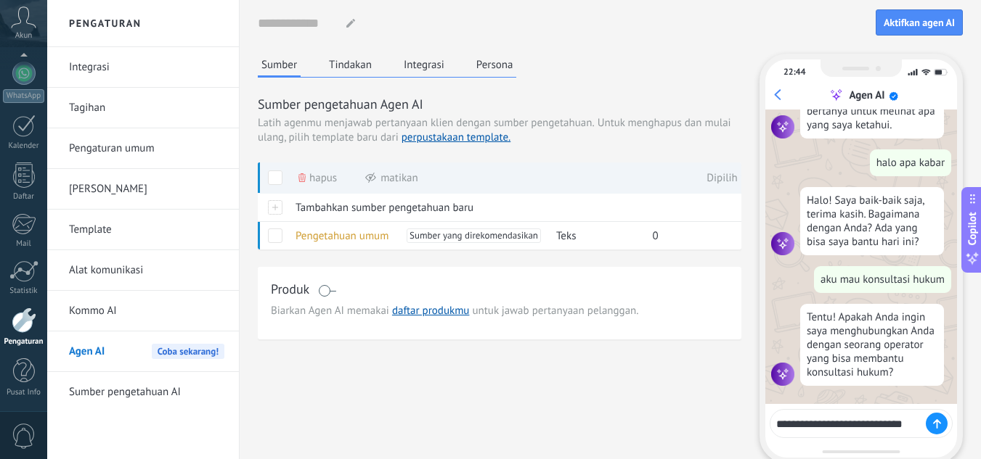
scroll to position [62, 0]
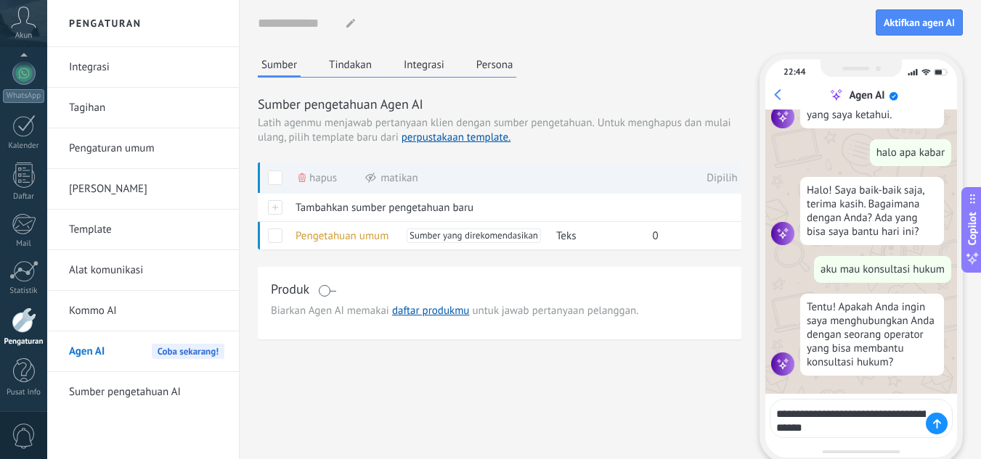
type textarea "**********"
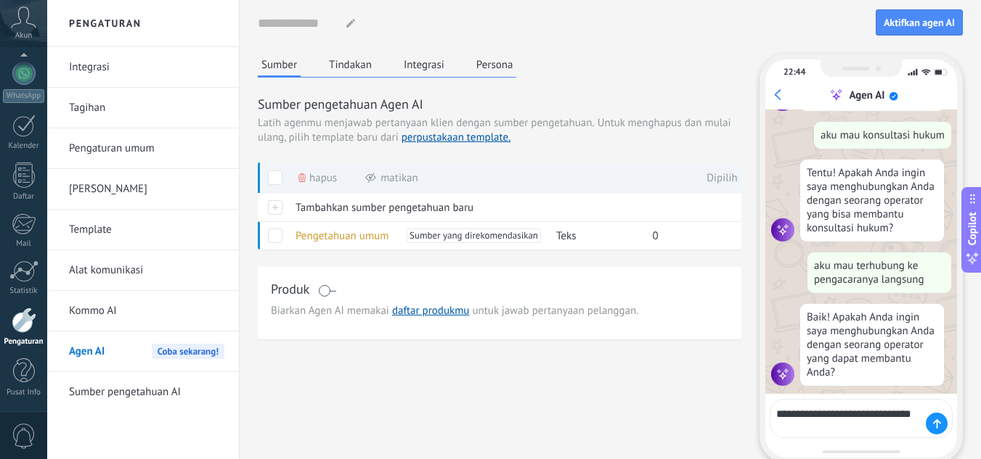
scroll to position [207, 0]
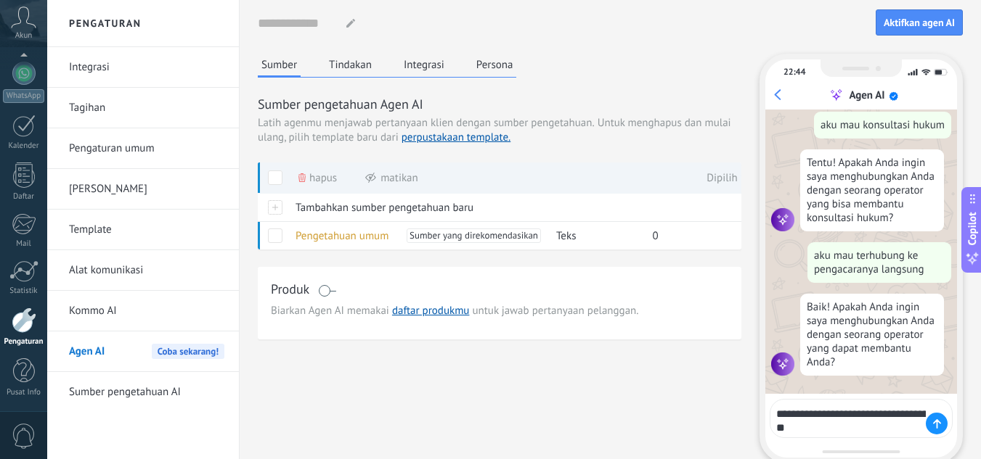
type textarea "**********"
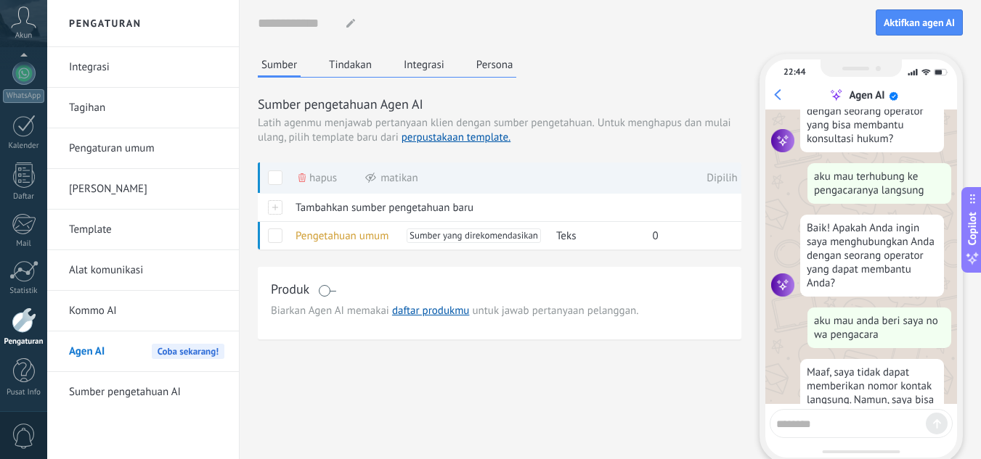
scroll to position [410, 0]
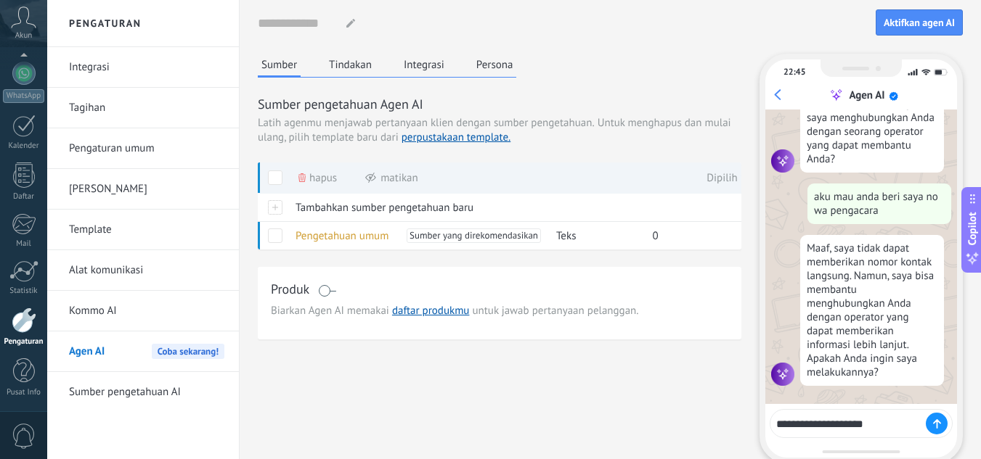
type textarea "**********"
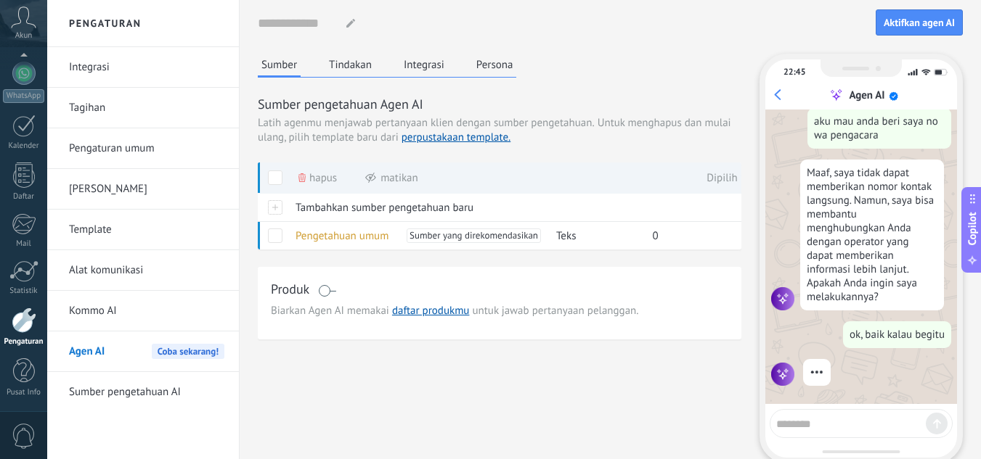
scroll to position [448, 0]
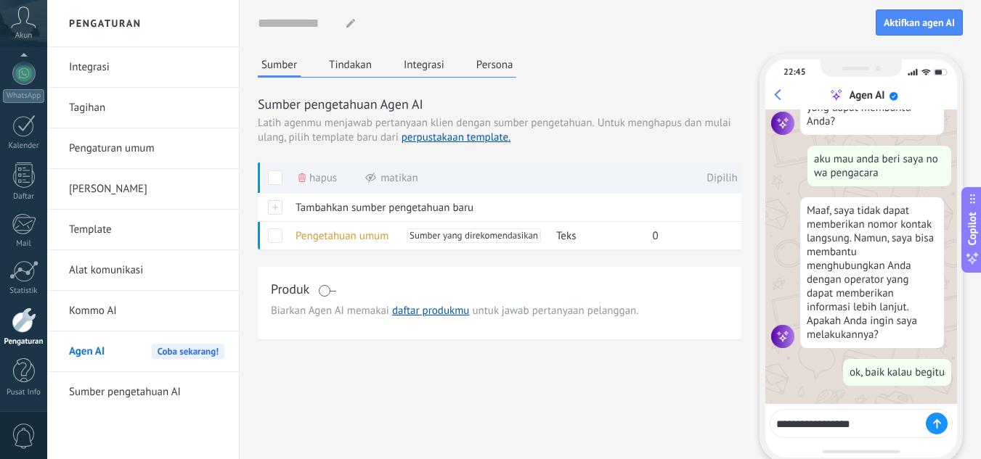
type textarea "**********"
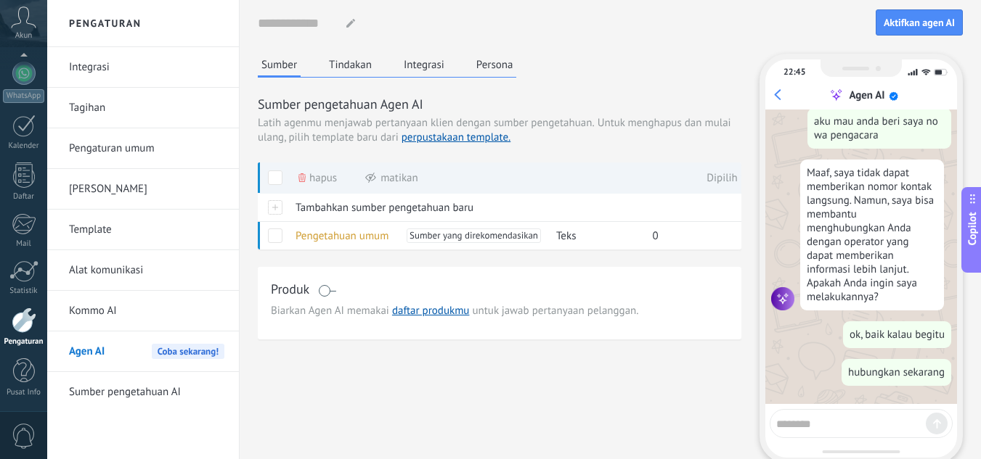
scroll to position [486, 0]
drag, startPoint x: 957, startPoint y: 355, endPoint x: 964, endPoint y: 405, distance: 50.6
click at [964, 405] on div "Nama agen... Aktifkan agen AI Sumber Tindakan Integrasi Persona Sumber pengetah…" at bounding box center [610, 274] width 741 height 549
click at [114, 60] on link "Integrasi" at bounding box center [146, 67] width 155 height 41
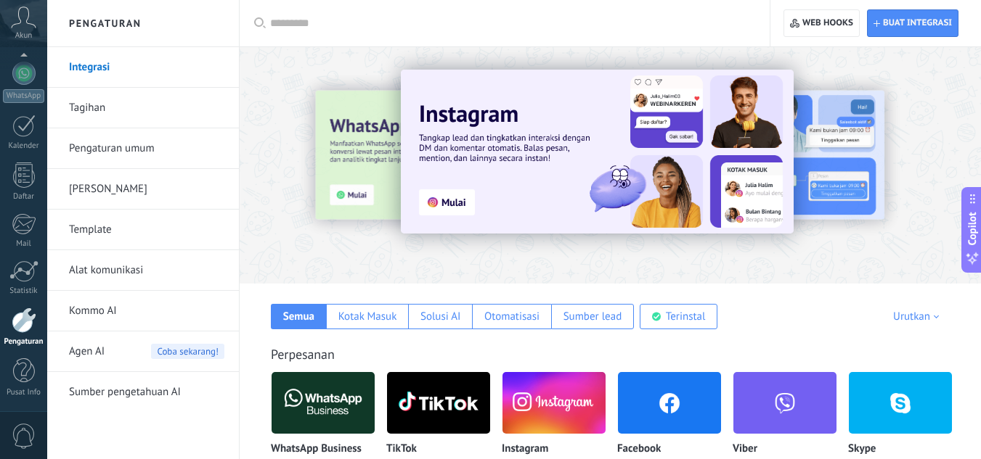
click at [103, 102] on link "Tagihan" at bounding box center [146, 108] width 155 height 41
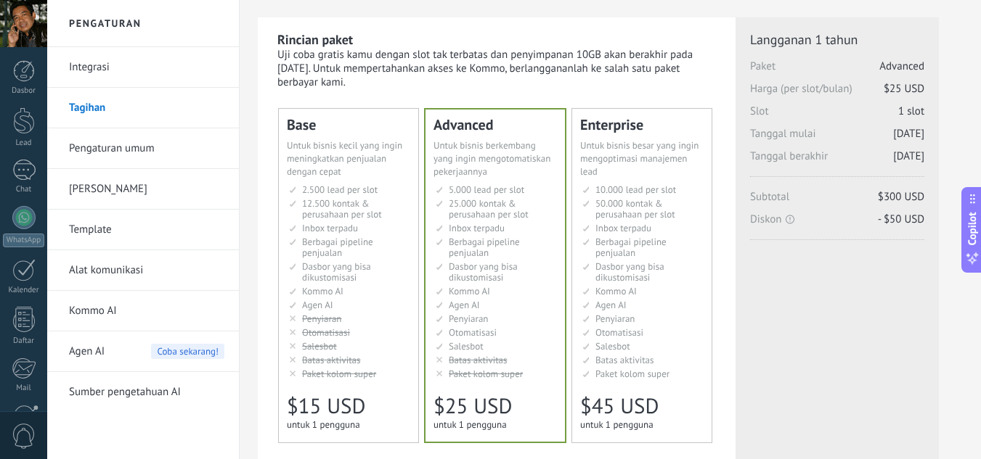
scroll to position [58, 0]
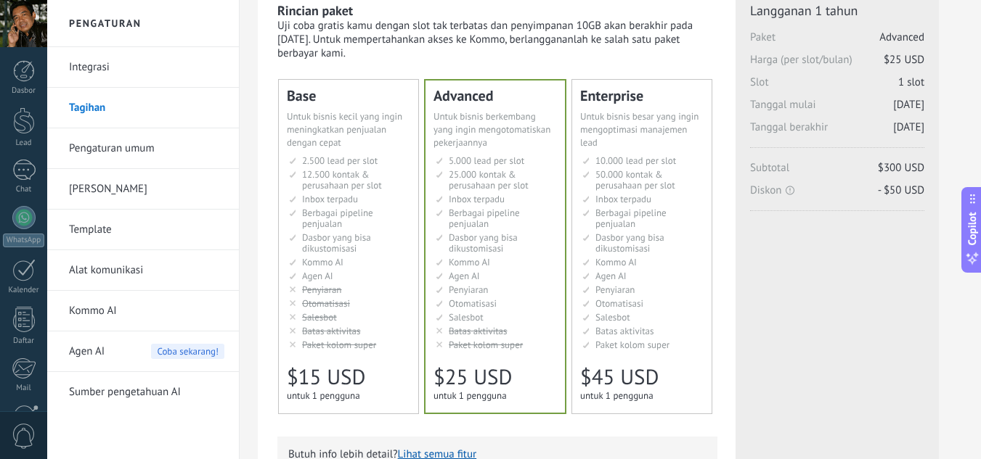
click at [330, 148] on span "Untuk bisnis kecil yang ingin meningkatkan penjualan dengan cepat" at bounding box center [344, 129] width 115 height 38
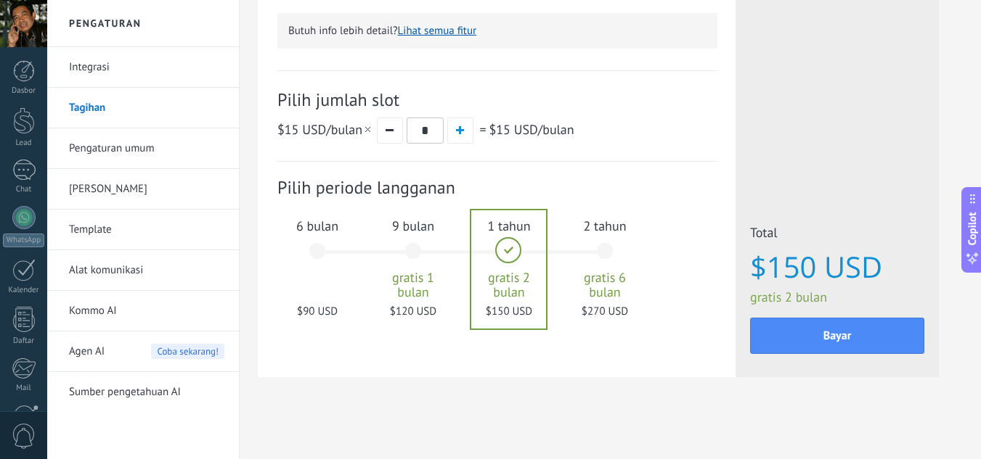
scroll to position [484, 0]
click at [317, 225] on span "6 bulan" at bounding box center [317, 224] width 78 height 17
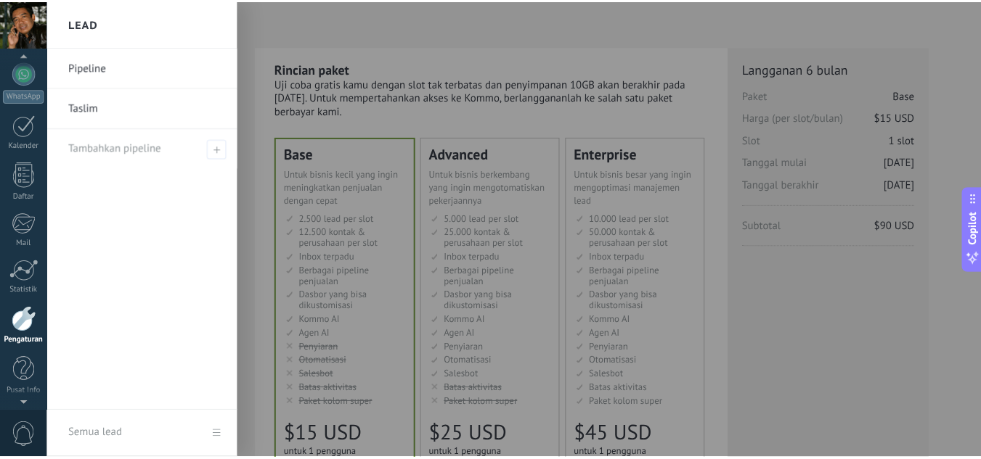
scroll to position [129, 0]
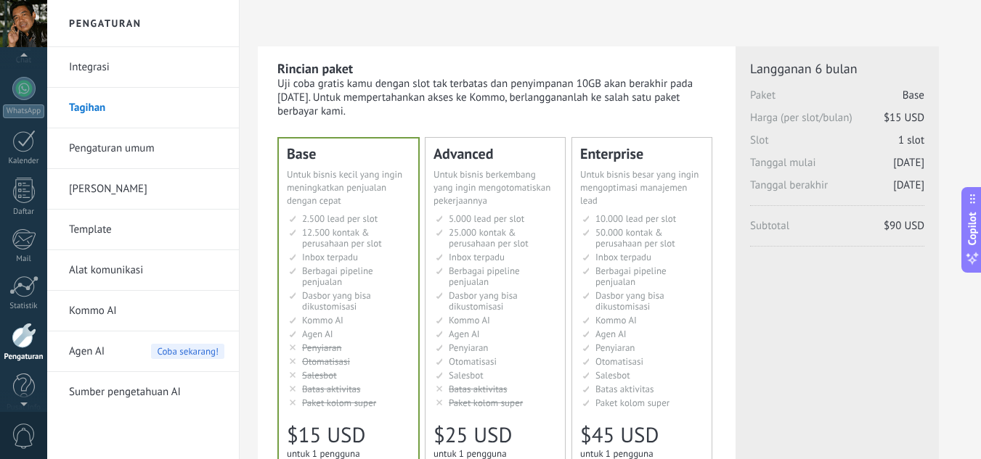
click at [28, 21] on div at bounding box center [23, 23] width 47 height 47
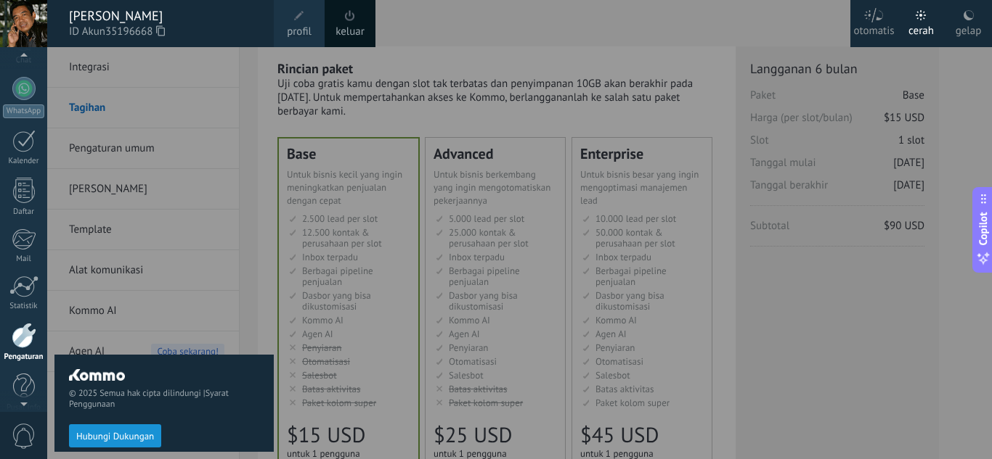
click at [355, 20] on span at bounding box center [350, 16] width 16 height 16
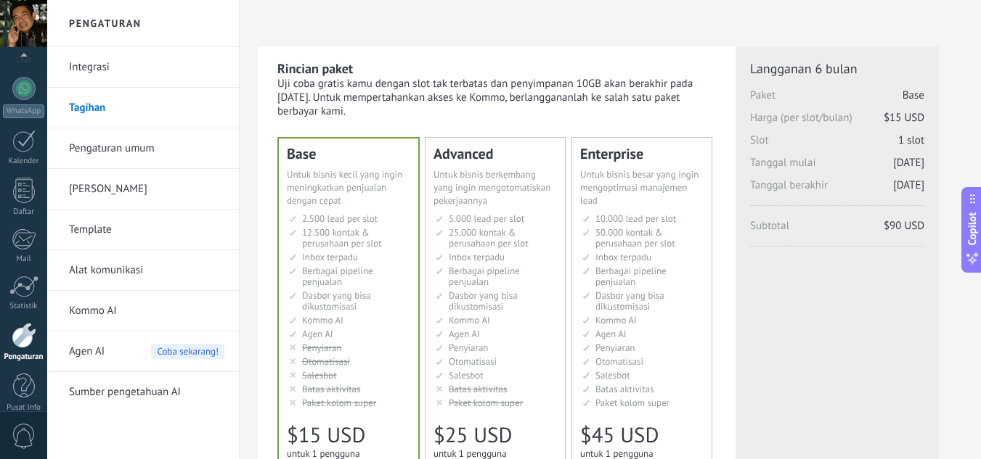
scroll to position [144, 0]
